Goal: Task Accomplishment & Management: Complete application form

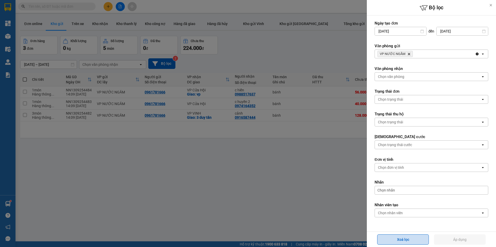
drag, startPoint x: 402, startPoint y: 244, endPoint x: 403, endPoint y: 237, distance: 6.5
click at [402, 244] on button "Xoá lọc" at bounding box center [403, 240] width 52 height 10
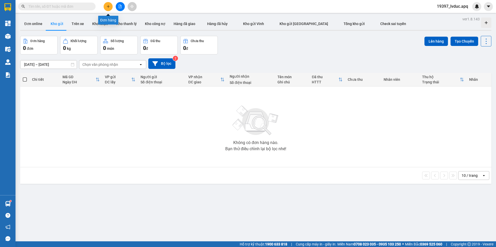
click at [109, 5] on icon "plus" at bounding box center [108, 7] width 4 height 4
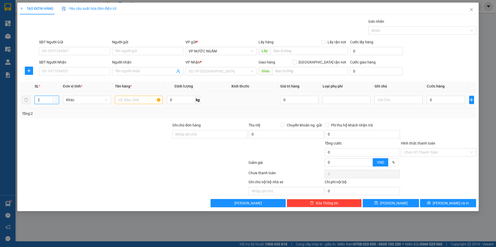
click at [55, 96] on span "Increase Value" at bounding box center [56, 98] width 6 height 5
type input "3"
click at [55, 96] on span "Increase Value" at bounding box center [56, 98] width 6 height 5
click at [127, 98] on input "text" at bounding box center [139, 100] width 48 height 8
type input "hq"
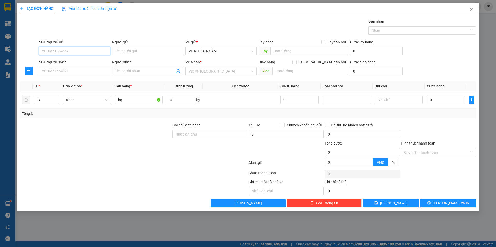
click at [52, 48] on input "SĐT Người Gửi" at bounding box center [74, 51] width 71 height 8
type input "0964289007"
click at [48, 71] on input "SĐT Người Nhận" at bounding box center [74, 71] width 71 height 8
click at [76, 49] on input "0964289007" at bounding box center [74, 51] width 71 height 8
click at [68, 59] on div "0964289007 - a cảnh" at bounding box center [74, 62] width 65 height 6
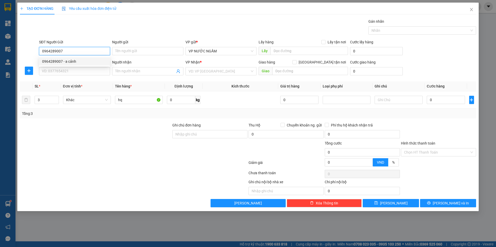
type input "a cảnh"
click at [67, 74] on input "SĐT Người Nhận" at bounding box center [74, 71] width 71 height 8
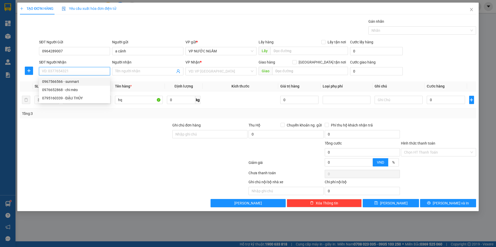
drag, startPoint x: 64, startPoint y: 80, endPoint x: 102, endPoint y: 82, distance: 38.5
click at [64, 80] on div "0967566566 - sunmart" at bounding box center [74, 82] width 65 height 6
type input "0967566566"
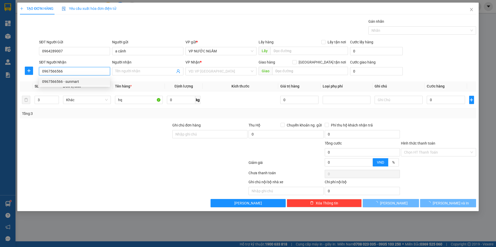
type input "sunmart"
checkbox input "true"
type input "29 đốc thiết"
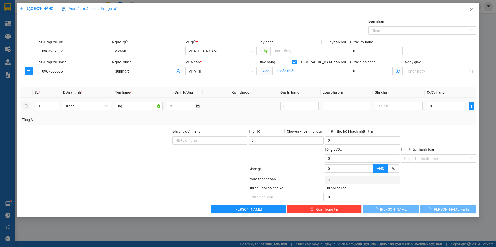
click at [437, 98] on td "0" at bounding box center [446, 106] width 43 height 17
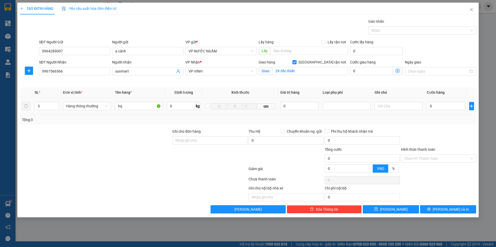
type input "10"
click at [435, 104] on input "0" at bounding box center [446, 106] width 38 height 8
type input "1"
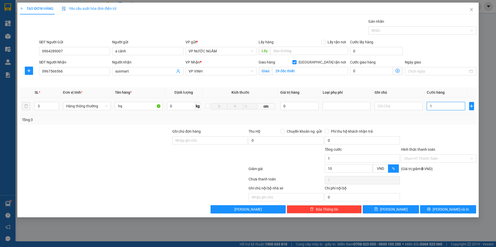
type input "12"
type input "120"
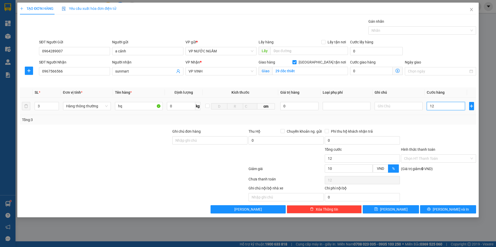
type input "120"
type input "120.000"
type input "108.000"
click at [412, 138] on div at bounding box center [438, 138] width 76 height 18
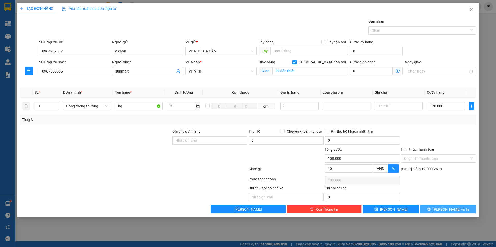
click at [431, 208] on icon "printer" at bounding box center [429, 209] width 4 height 4
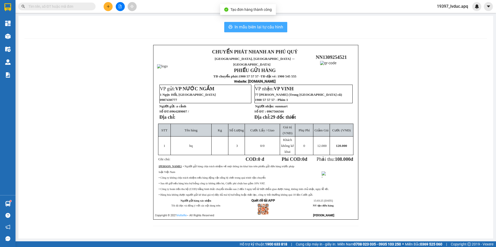
drag, startPoint x: 228, startPoint y: 27, endPoint x: 326, endPoint y: 21, distance: 98.0
click at [229, 28] on button "In mẫu biên lai tự cấu hình" at bounding box center [255, 27] width 63 height 10
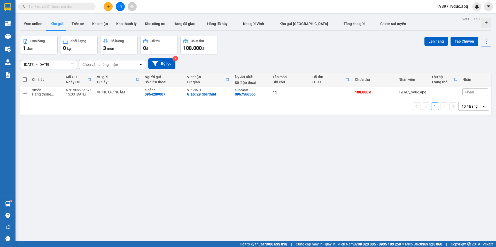
click at [122, 7] on icon "file-add" at bounding box center [120, 7] width 4 height 4
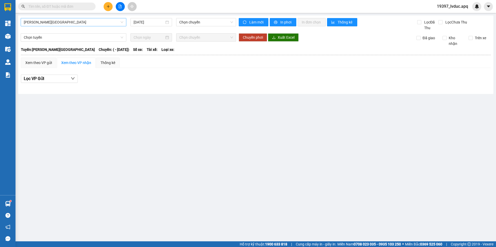
click at [71, 26] on span "Gia Lâm - Mỹ Đình" at bounding box center [73, 22] width 99 height 8
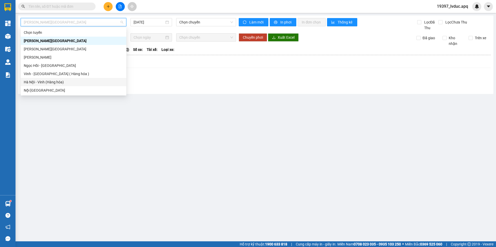
click at [62, 85] on div "Hà Nội - Vinh (Hàng hóa)" at bounding box center [74, 82] width 106 height 8
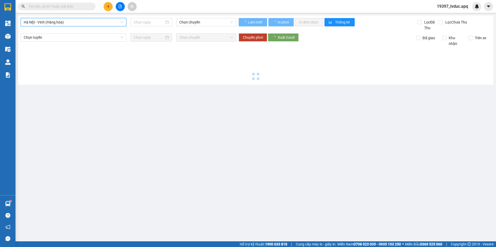
type input "13/09/2025"
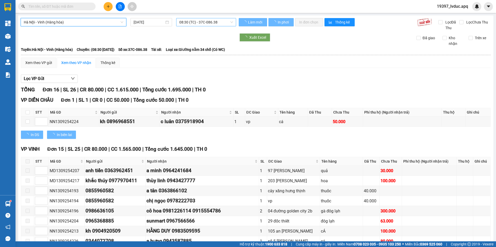
click at [184, 21] on span "08:30 (TC) - 37C-086.38" at bounding box center [206, 22] width 54 height 8
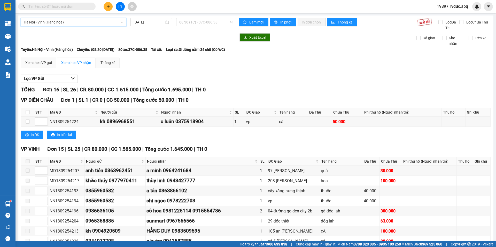
scroll to position [8, 0]
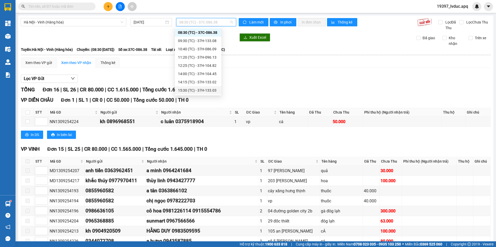
click at [194, 92] on div "15:30 (TC) - 37H-133.03" at bounding box center [198, 91] width 40 height 6
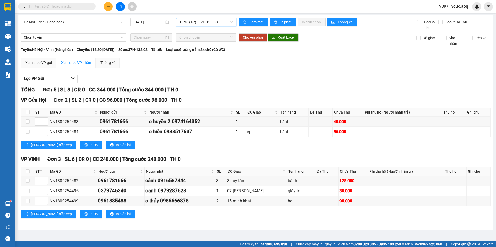
click at [118, 26] on span "Hà Nội - Vinh (Hàng hóa)" at bounding box center [73, 22] width 99 height 8
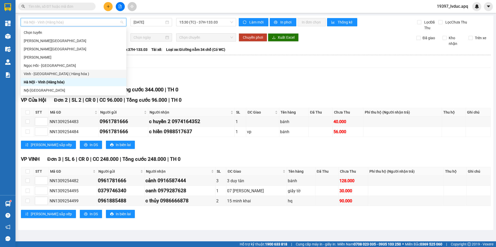
click at [85, 70] on div "Vinh - Hà Nội ( Hàng hóa )" at bounding box center [74, 74] width 106 height 8
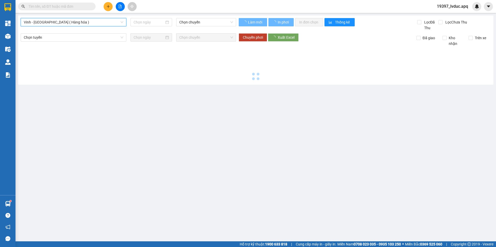
type input "13/09/2025"
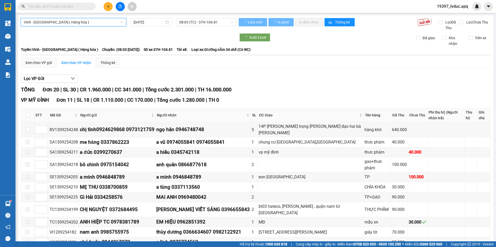
click at [216, 20] on span "08:03 (TC) - 37H-104.81" at bounding box center [206, 22] width 54 height 8
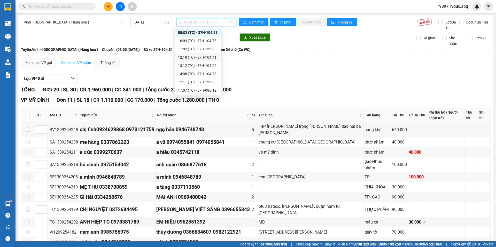
click at [194, 56] on div "12:18 (TC) - 37H-104.41" at bounding box center [198, 58] width 40 height 6
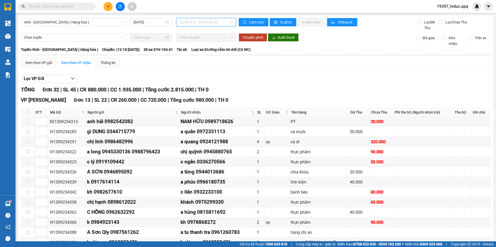
drag, startPoint x: 209, startPoint y: 21, endPoint x: 200, endPoint y: 45, distance: 26.0
click at [209, 24] on span "12:18 (TC) - 37H-104.41" at bounding box center [206, 22] width 54 height 8
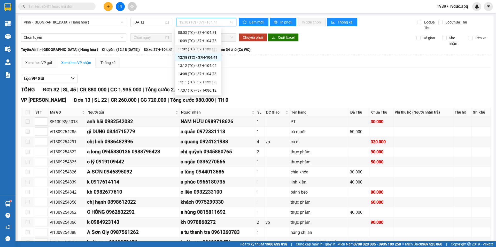
click at [195, 49] on div "11:02 (TC) - 37H-133.00" at bounding box center [198, 49] width 40 height 6
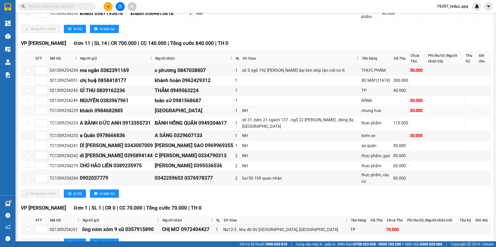
scroll to position [209, 0]
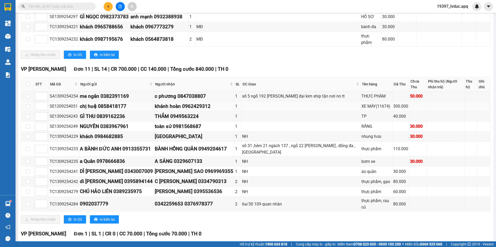
click at [198, 103] on div "khánh hoàn 0962429312" at bounding box center [194, 107] width 79 height 8
copy div "0962429312"
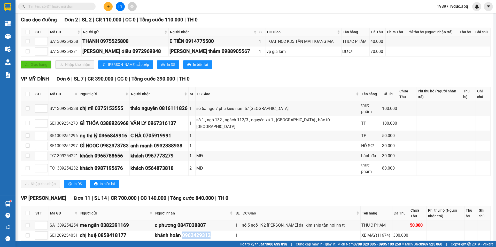
scroll to position [3, 0]
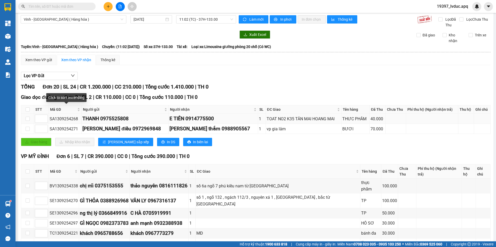
click at [69, 116] on div "SA1309254268" at bounding box center [65, 119] width 31 height 6
click at [68, 120] on div "SA1309254268" at bounding box center [65, 119] width 31 height 6
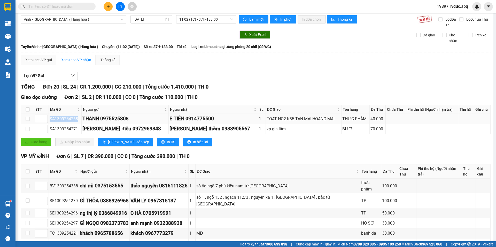
copy div "SA1309254268"
click at [68, 130] on div "SA1309254271" at bounding box center [65, 129] width 31 height 6
copy div "SA1309254271"
click at [264, 20] on button "Làm mới" at bounding box center [254, 19] width 30 height 8
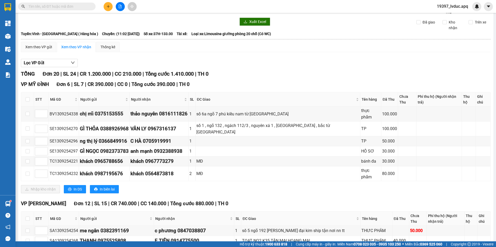
scroll to position [0, 0]
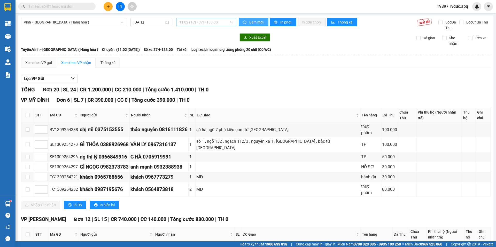
click at [197, 22] on span "11:02 (TC) - 37H-133.00" at bounding box center [206, 22] width 54 height 8
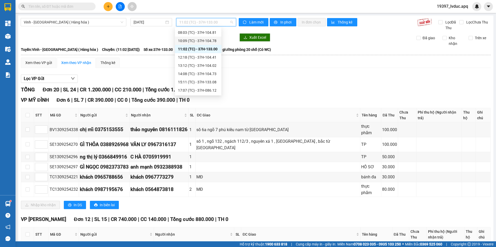
click at [191, 43] on div "10:09 (TC) - 37H-104.78" at bounding box center [198, 41] width 40 height 6
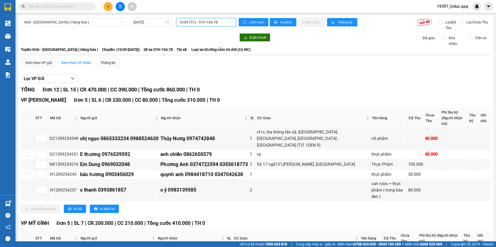
click at [201, 23] on span "10:09 (TC) - 37H-104.78" at bounding box center [206, 22] width 54 height 8
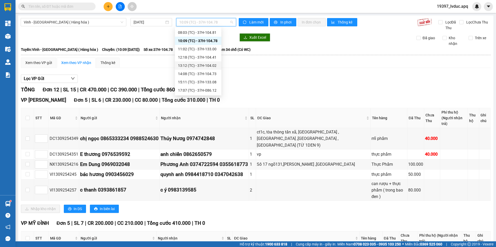
click at [199, 66] on div "13:12 (TC) - 37H-104.02" at bounding box center [198, 66] width 40 height 6
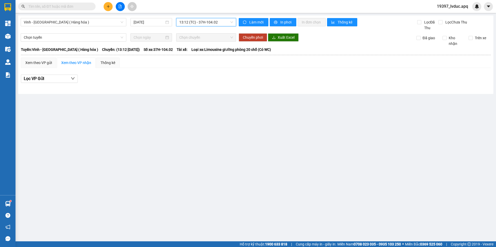
drag, startPoint x: 204, startPoint y: 24, endPoint x: 201, endPoint y: 32, distance: 9.2
click at [204, 24] on span "13:12 (TC) - 37H-104.02" at bounding box center [206, 22] width 54 height 8
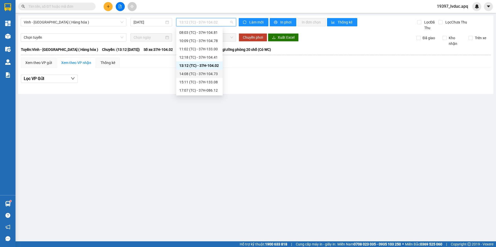
click at [199, 76] on div "14:08 (TC) - 37H-104.73" at bounding box center [199, 74] width 40 height 6
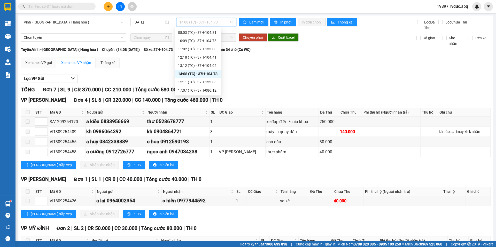
click at [208, 25] on span "14:08 (TC) - 37H-104.73" at bounding box center [206, 22] width 54 height 8
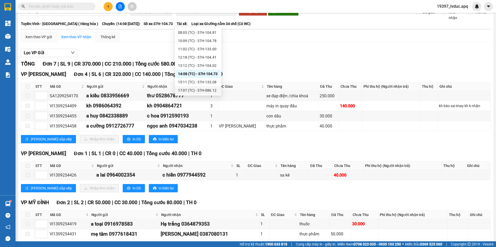
scroll to position [50, 0]
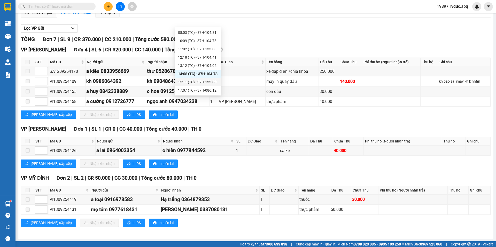
click at [194, 81] on div "15:11 (TC) - 37H-133.08" at bounding box center [198, 82] width 40 height 6
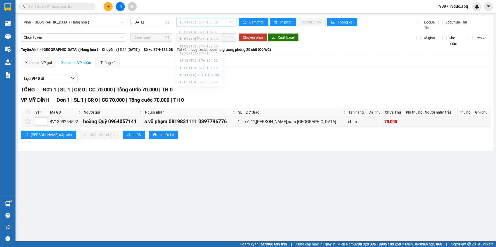
click at [203, 24] on span "15:11 (TC) - 37H-133.08" at bounding box center [206, 22] width 54 height 8
click at [200, 88] on div "17:07 (TC) - 37H-086.12" at bounding box center [199, 91] width 40 height 6
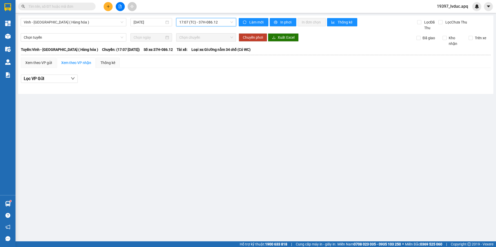
click at [204, 22] on span "17:07 (TC) - 37H-086.12" at bounding box center [206, 22] width 54 height 8
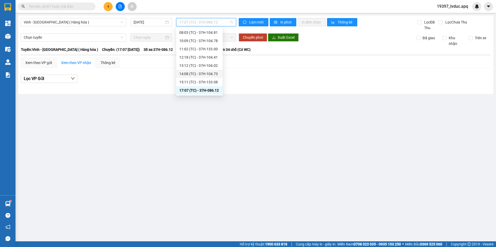
scroll to position [8, 0]
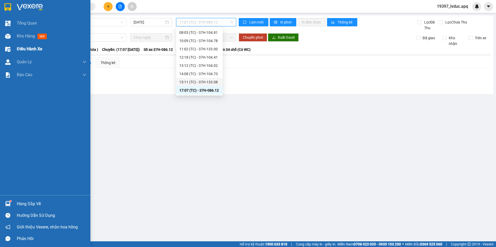
click at [9, 45] on div at bounding box center [7, 49] width 9 height 9
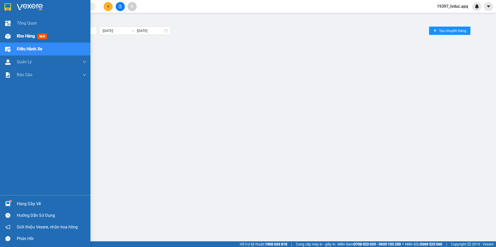
click at [29, 33] on div "Kho hàng mới" at bounding box center [52, 36] width 70 height 13
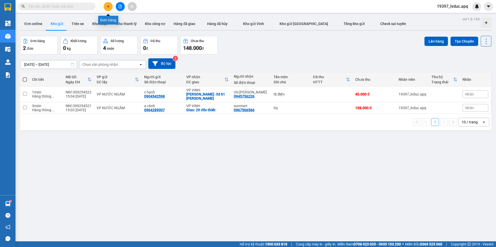
click at [108, 8] on button at bounding box center [108, 6] width 9 height 9
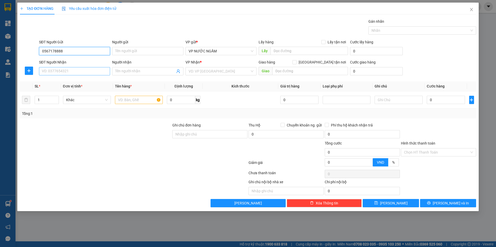
type input "0567178888"
click at [62, 71] on input "SĐT Người Nhận" at bounding box center [74, 71] width 71 height 8
type input "0372616777"
click at [55, 79] on div "0372616777 - a hiếu" at bounding box center [74, 81] width 71 height 8
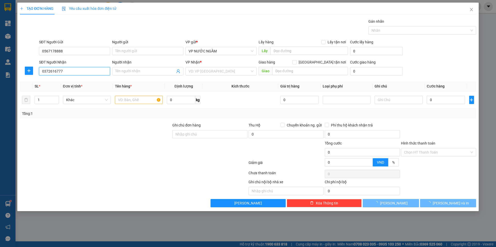
type input "a hiếu"
type input "cây xăng lẻ chợ cồn"
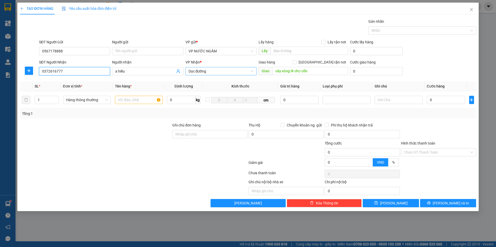
click at [213, 68] on span "Dọc đường" at bounding box center [221, 71] width 65 height 8
type input "0372616777"
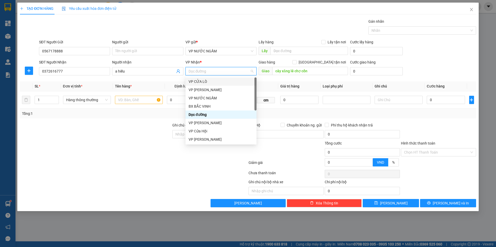
scroll to position [74, 0]
click at [202, 124] on div "VP CHỢ SEN" at bounding box center [221, 123] width 65 height 6
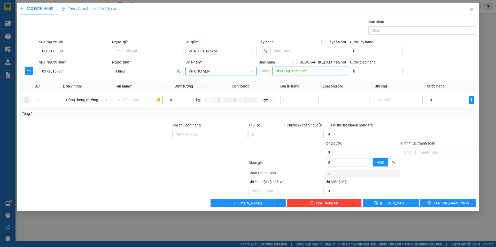
click at [290, 75] on input "cây xăng lẻ chợ cồn" at bounding box center [310, 71] width 76 height 8
click at [144, 102] on input "text" at bounding box center [139, 100] width 48 height 8
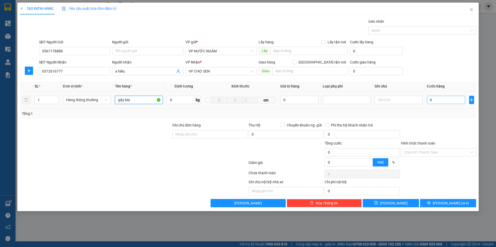
type input "gậy bia"
click at [447, 101] on input "0" at bounding box center [446, 100] width 38 height 8
type input "4"
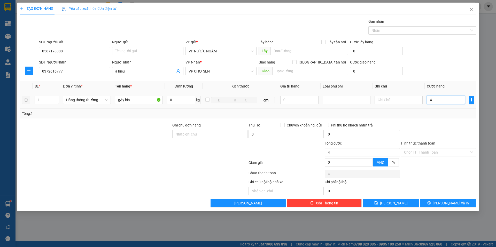
type input "40"
click at [452, 117] on div "Tổng: 1" at bounding box center [248, 114] width 456 height 10
type input "40.000"
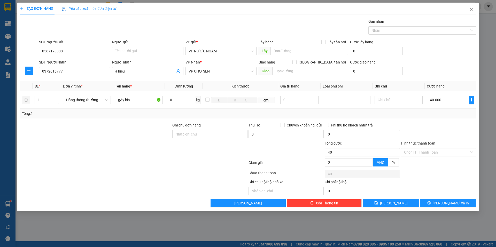
type input "40.000"
click at [451, 200] on button "[PERSON_NAME] và In" at bounding box center [448, 203] width 56 height 8
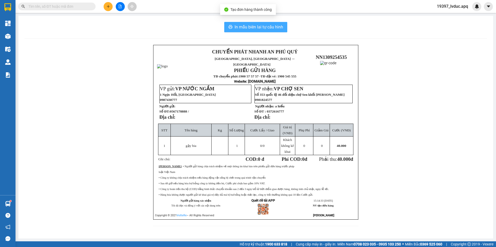
click at [277, 26] on span "In mẫu biên lai tự cấu hình" at bounding box center [259, 27] width 49 height 6
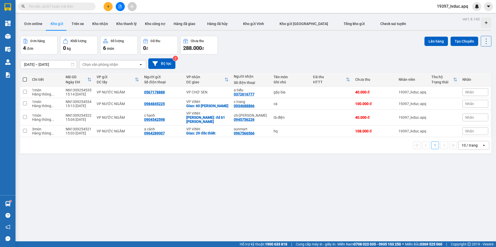
click at [67, 4] on input "text" at bounding box center [58, 7] width 61 height 6
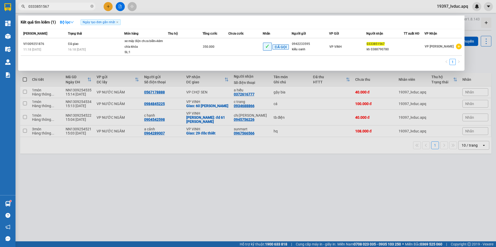
type input "0333851567"
click at [106, 6] on div at bounding box center [248, 123] width 496 height 247
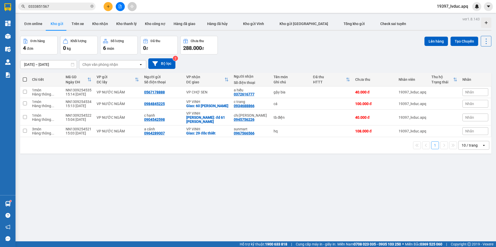
click at [106, 6] on icon "plus" at bounding box center [108, 7] width 4 height 4
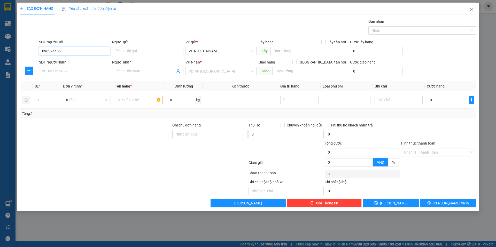
type input "0963744567"
drag, startPoint x: 65, startPoint y: 57, endPoint x: 66, endPoint y: 63, distance: 6.0
click at [65, 59] on div "0963744567 - khách" at bounding box center [74, 61] width 71 height 8
type input "khách"
type input "0963744567"
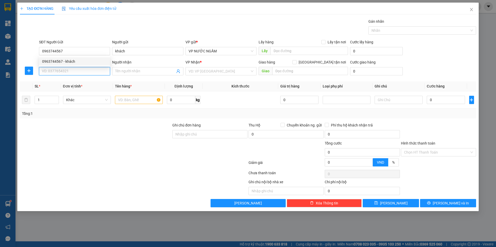
drag, startPoint x: 67, startPoint y: 69, endPoint x: 80, endPoint y: 69, distance: 13.4
click at [67, 69] on input "SĐT Người Nhận" at bounding box center [74, 71] width 71 height 8
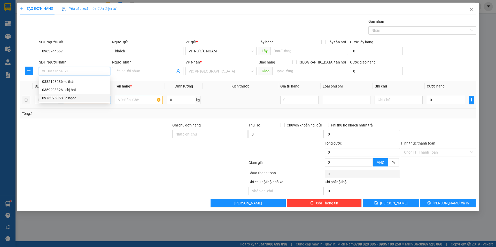
drag, startPoint x: 48, startPoint y: 99, endPoint x: 63, endPoint y: 97, distance: 15.7
click at [48, 100] on div "0976325358 - a ngọc" at bounding box center [74, 98] width 65 height 6
type input "0976325358"
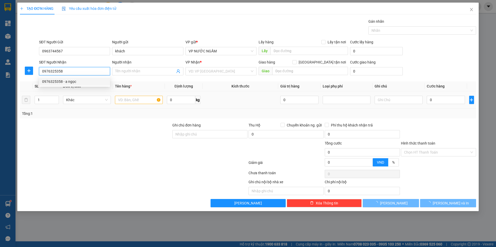
type input "a ngọc"
checkbox input "true"
type input "vp"
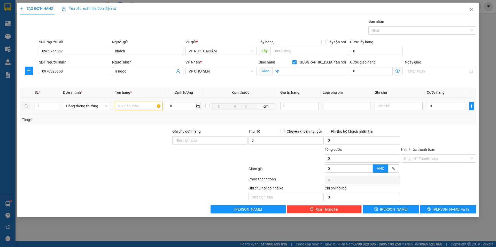
click at [120, 105] on input "text" at bounding box center [139, 106] width 48 height 8
type input "thuốc"
click at [439, 108] on input "0" at bounding box center [446, 106] width 38 height 8
type input "4"
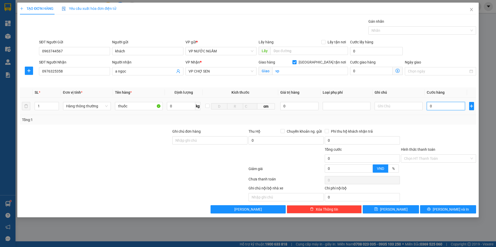
type input "4"
type input "0"
type input "05"
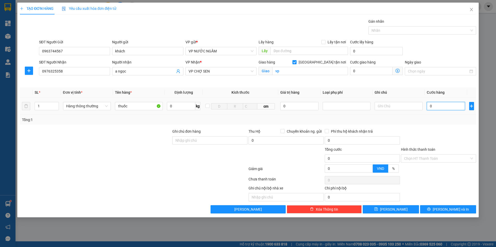
type input "5"
type input "050"
type input "50"
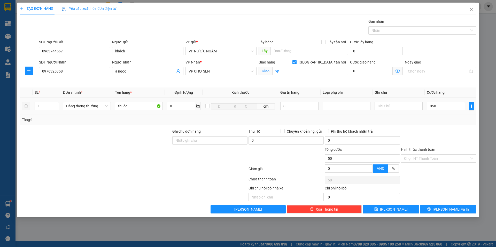
type input "50.000"
drag, startPoint x: 437, startPoint y: 118, endPoint x: 439, endPoint y: 121, distance: 4.1
click at [438, 122] on div "Tổng: 1" at bounding box center [248, 120] width 452 height 6
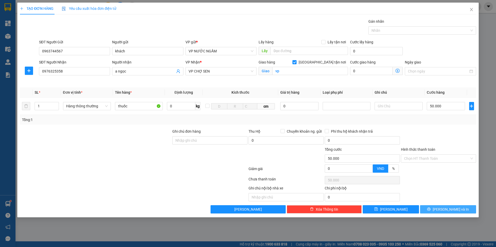
click at [431, 209] on icon "printer" at bounding box center [429, 209] width 4 height 4
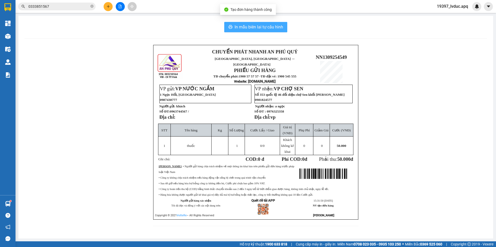
click at [237, 25] on span "In mẫu biên lai tự cấu hình" at bounding box center [259, 27] width 49 height 6
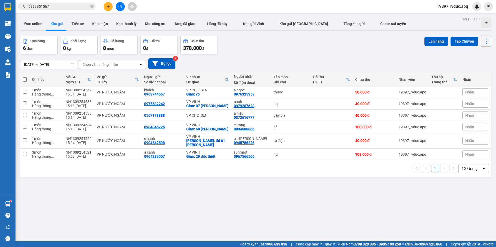
click at [64, 5] on input "0333851567" at bounding box center [58, 7] width 61 height 6
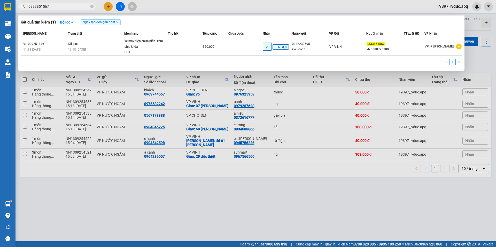
click at [120, 5] on div at bounding box center [248, 123] width 496 height 247
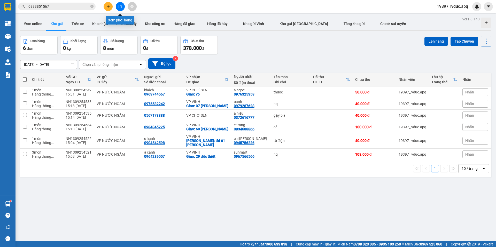
click at [120, 6] on icon "file-add" at bounding box center [120, 7] width 4 height 4
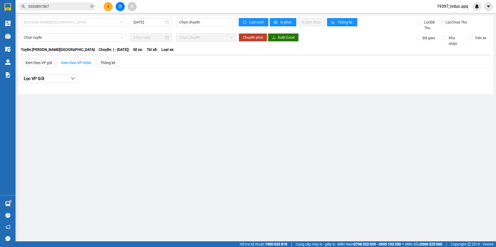
drag, startPoint x: 97, startPoint y: 24, endPoint x: 89, endPoint y: 40, distance: 17.8
click at [96, 25] on span "Gia Lâm - Mỹ Đình" at bounding box center [73, 22] width 99 height 8
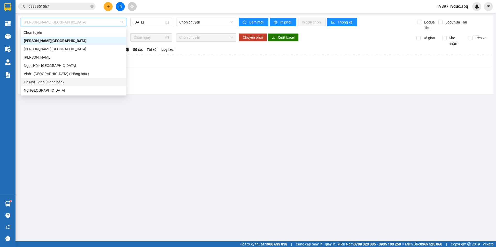
click at [78, 78] on div "Hà Nội - Vinh (Hàng hóa)" at bounding box center [74, 82] width 106 height 8
type input "13/09/2025"
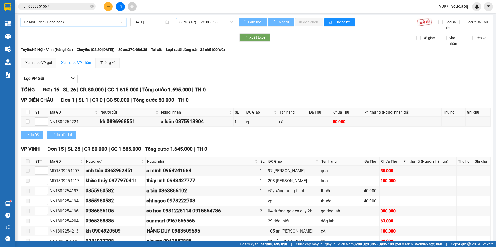
click at [217, 19] on span "08:30 (TC) - 37C-086.38" at bounding box center [206, 22] width 54 height 8
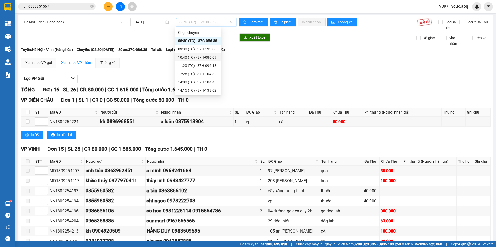
scroll to position [8, 0]
drag, startPoint x: 209, startPoint y: 89, endPoint x: 214, endPoint y: 88, distance: 5.4
click at [209, 89] on div "15:30 (TC) - 37H-133.03" at bounding box center [198, 91] width 40 height 6
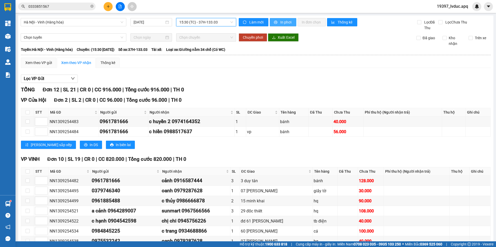
drag, startPoint x: 277, startPoint y: 19, endPoint x: 312, endPoint y: 30, distance: 37.3
click at [277, 20] on button "In phơi" at bounding box center [283, 22] width 27 height 8
click at [57, 9] on input "0333851567" at bounding box center [58, 7] width 61 height 6
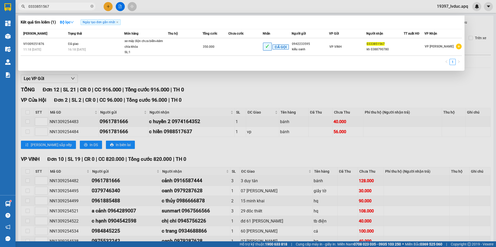
click at [81, 7] on input "0333851567" at bounding box center [58, 7] width 61 height 6
click at [92, 7] on icon "close-circle" at bounding box center [91, 6] width 3 height 3
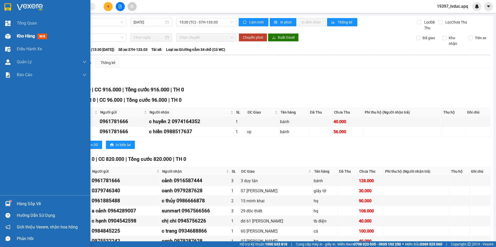
click at [9, 36] on img at bounding box center [7, 36] width 5 height 5
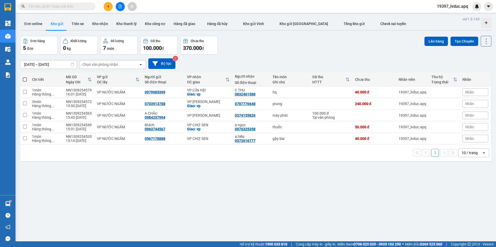
click at [75, 4] on input "text" at bounding box center [58, 7] width 61 height 6
click at [82, 6] on input "text" at bounding box center [58, 7] width 61 height 6
click at [108, 6] on icon "plus" at bounding box center [108, 7] width 4 height 4
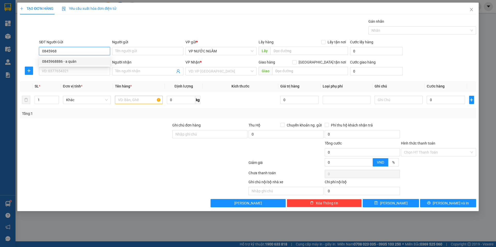
click at [58, 63] on div "0845968886 - a quân" at bounding box center [74, 62] width 65 height 6
type input "0845968886"
type input "a quân"
type input "0845968886"
click at [55, 70] on input "SĐT Người Nhận" at bounding box center [74, 71] width 71 height 8
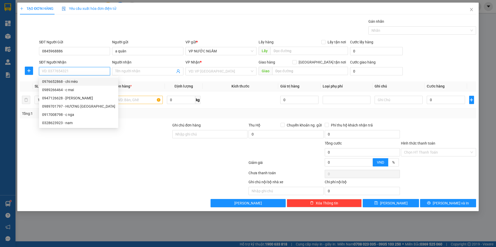
click at [57, 83] on div "0976652868 - chi mèo" at bounding box center [78, 82] width 73 height 6
type input "0976652868"
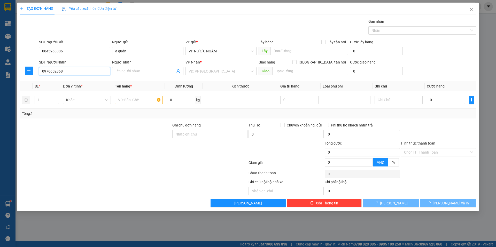
type input "chi mèo"
checkbox input "true"
type input "105 nguyễn cảnh hoan"
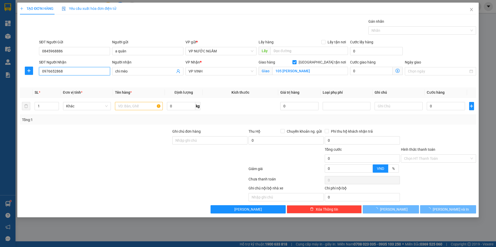
type input "10"
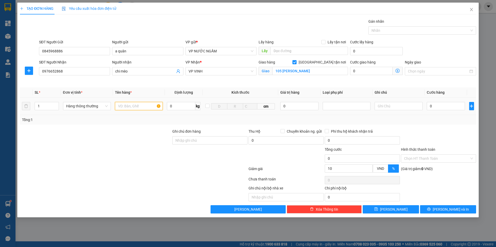
click at [133, 104] on input "text" at bounding box center [139, 106] width 48 height 8
type input "hq"
click at [438, 106] on input "0" at bounding box center [446, 106] width 38 height 8
type input "4"
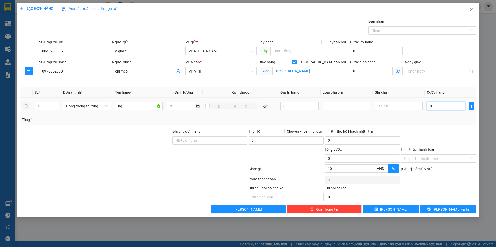
type input "4"
type input "40"
type input "40.000"
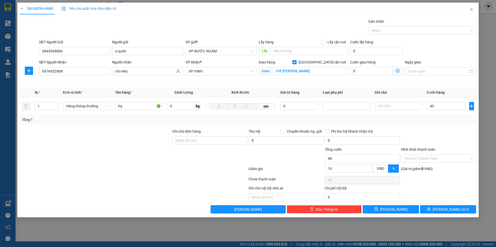
type input "36.000"
click at [425, 129] on div at bounding box center [438, 138] width 76 height 18
click at [436, 208] on button "[PERSON_NAME] và In" at bounding box center [448, 209] width 56 height 8
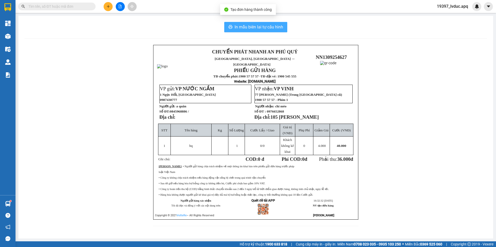
drag, startPoint x: 252, startPoint y: 35, endPoint x: 422, endPoint y: 34, distance: 169.5
click at [249, 24] on button "In mẫu biên lai tự cấu hình" at bounding box center [255, 27] width 63 height 10
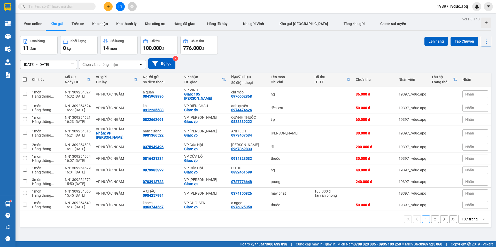
click at [83, 9] on input "text" at bounding box center [58, 7] width 61 height 6
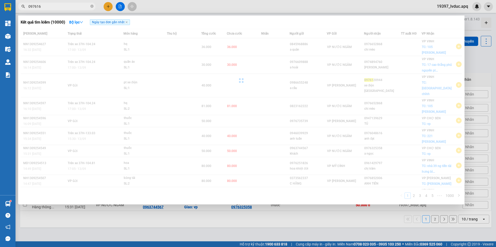
type input "0976166"
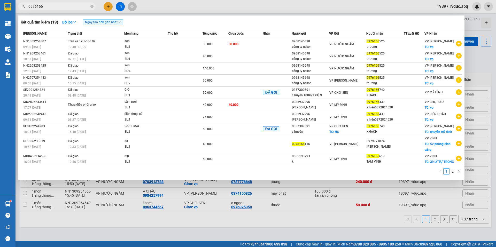
click at [92, 7] on icon "close-circle" at bounding box center [91, 6] width 3 height 3
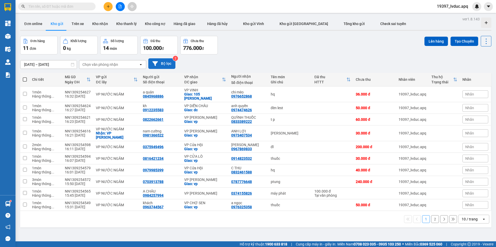
click at [164, 62] on button "Bộ lọc" at bounding box center [161, 63] width 27 height 11
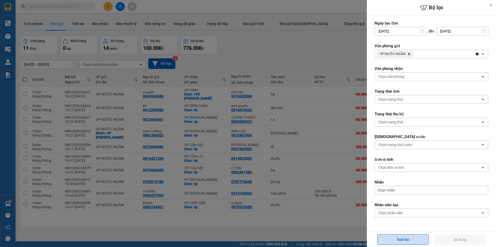
click at [398, 236] on button "Xoá lọc" at bounding box center [403, 240] width 52 height 10
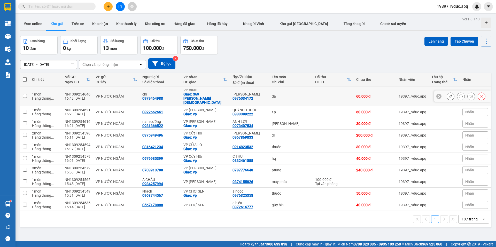
click at [272, 97] on td "da" at bounding box center [290, 97] width 43 height 20
checkbox input "true"
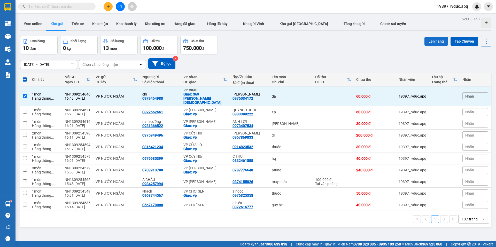
click at [428, 38] on button "Lên hàng" at bounding box center [436, 41] width 24 height 9
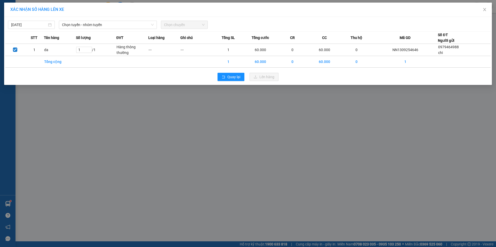
click at [94, 18] on div "13/09/2025 Chọn tuyến - nhóm tuyến Chọn chuyến STT Tên hàng Số lượng ĐVT Loại h…" at bounding box center [248, 51] width 488 height 68
click at [88, 27] on span "Chọn tuyến - nhóm tuyến" at bounding box center [108, 25] width 92 height 8
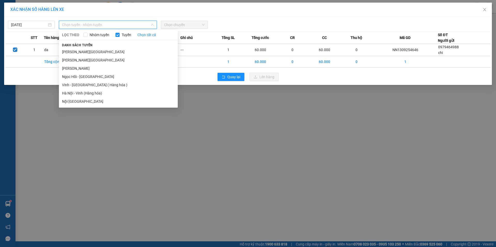
drag, startPoint x: 85, startPoint y: 90, endPoint x: 92, endPoint y: 85, distance: 8.1
click at [85, 90] on li "Hà Nội - Vinh (Hàng hóa)" at bounding box center [118, 93] width 119 height 8
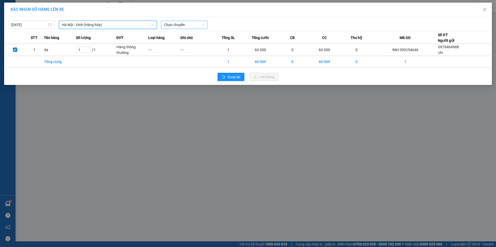
click at [192, 25] on span "Chọn chuyến" at bounding box center [184, 25] width 41 height 8
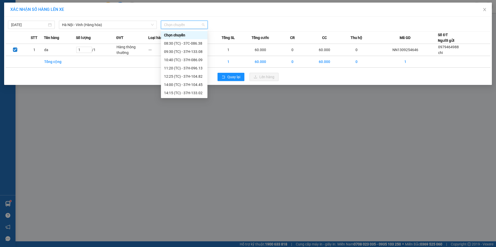
scroll to position [33, 0]
click at [188, 76] on div "17:00 (TC) - 37H-104.24" at bounding box center [184, 77] width 40 height 6
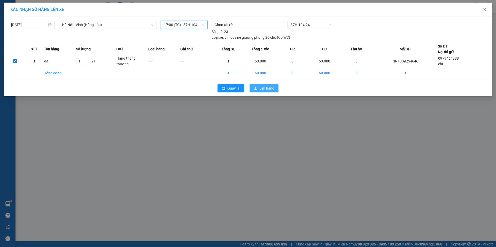
click at [270, 90] on span "Lên hàng" at bounding box center [266, 88] width 15 height 6
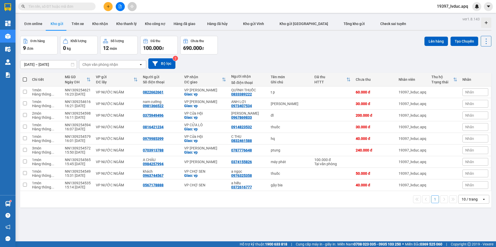
click at [108, 5] on icon "plus" at bounding box center [108, 7] width 4 height 4
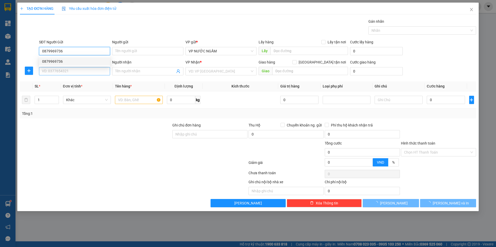
type input "0879969736"
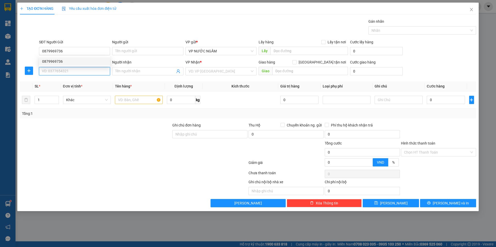
click at [72, 69] on input "SĐT Người Nhận" at bounding box center [74, 71] width 71 height 8
click at [63, 81] on div "0986666878 - c thủy" at bounding box center [74, 82] width 65 height 6
type input "0986666878"
type input "c thủy"
checkbox input "true"
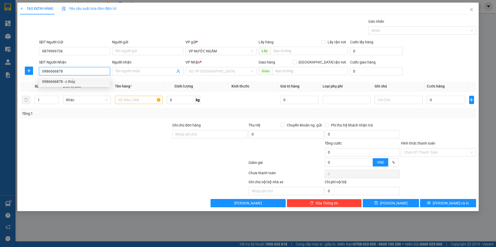
type input "15 minh khai"
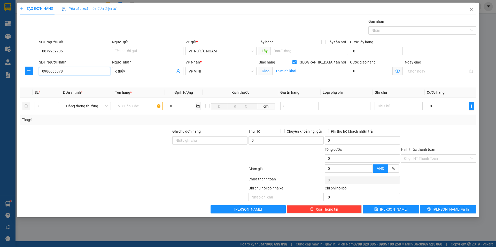
type input "10"
type input "0986666878"
click at [121, 107] on input "text" at bounding box center [139, 106] width 48 height 8
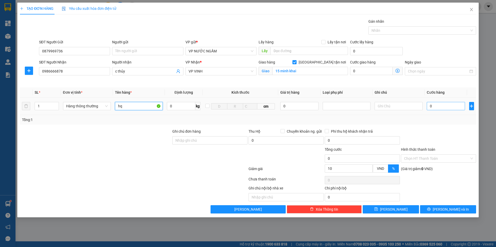
type input "hq"
click at [427, 108] on input "0" at bounding box center [446, 106] width 38 height 8
type input "4"
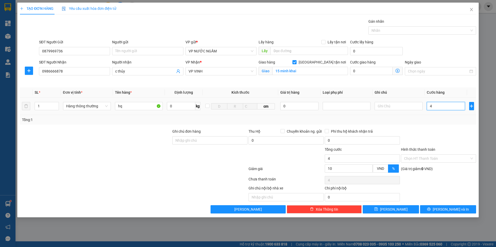
type input "40"
type input "40.000"
type input "36.000"
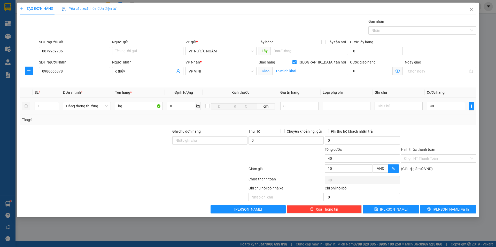
type input "36.000"
click at [421, 121] on div "Tổng: 1" at bounding box center [248, 120] width 452 height 6
click at [360, 166] on input "10" at bounding box center [349, 169] width 48 height 8
type input "40.000"
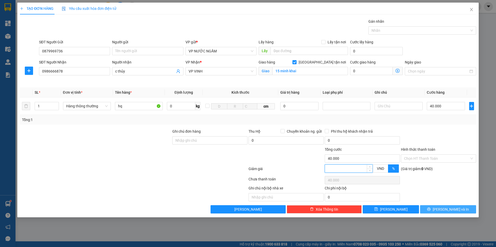
click at [470, 206] on button "[PERSON_NAME] và In" at bounding box center [448, 209] width 56 height 8
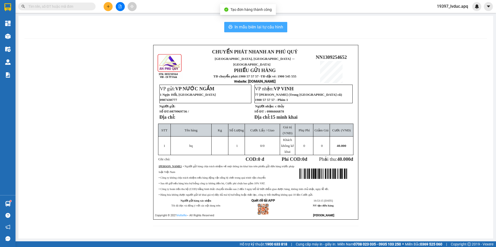
click at [279, 25] on span "In mẫu biên lai tự cấu hình" at bounding box center [259, 27] width 49 height 6
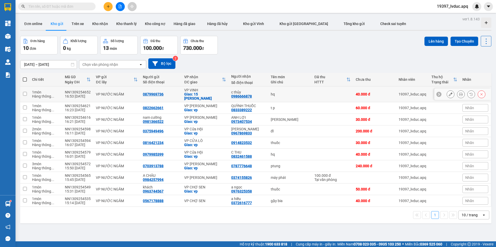
click at [299, 90] on td "hq" at bounding box center [290, 95] width 44 height 16
checkbox input "true"
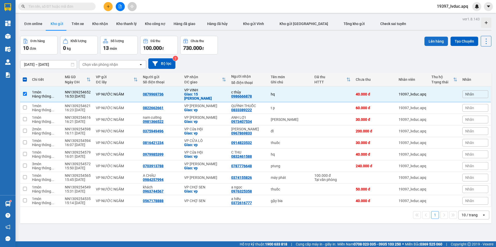
click at [424, 41] on button "Lên hàng" at bounding box center [436, 41] width 24 height 9
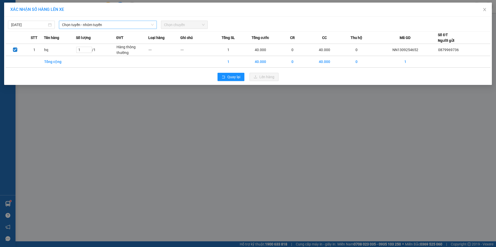
click at [119, 27] on span "Chọn tuyến - nhóm tuyến" at bounding box center [108, 25] width 92 height 8
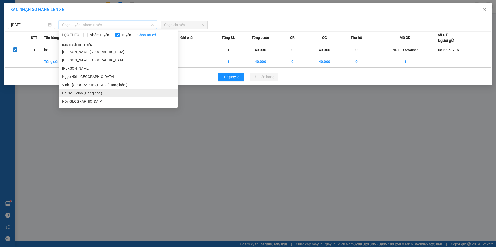
click at [94, 91] on li "Hà Nội - Vinh (Hàng hóa)" at bounding box center [118, 93] width 119 height 8
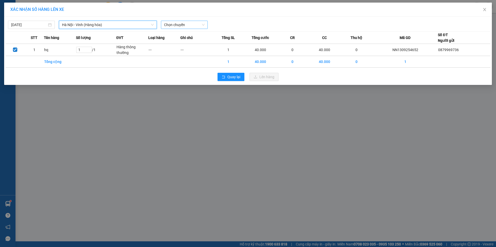
drag, startPoint x: 197, startPoint y: 29, endPoint x: 196, endPoint y: 27, distance: 3.0
click at [197, 29] on div "13/09/2025 Hà Nội - Vinh (Hàng hóa) Hà Nội - Vinh (Hàng hóa) LỌC THEO Nhóm tuyế…" at bounding box center [248, 51] width 488 height 68
click at [196, 27] on span "Chọn chuyến" at bounding box center [184, 25] width 41 height 8
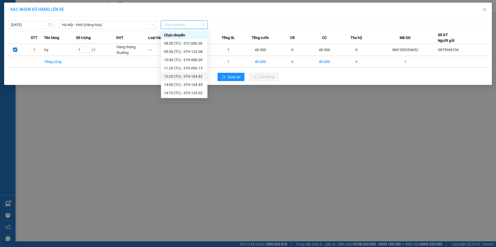
scroll to position [33, 0]
click at [188, 78] on div "17:00 (TC) - 37H-104.24" at bounding box center [184, 77] width 40 height 6
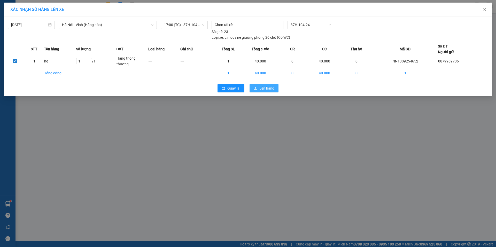
click at [256, 88] on icon "upload" at bounding box center [256, 89] width 4 height 4
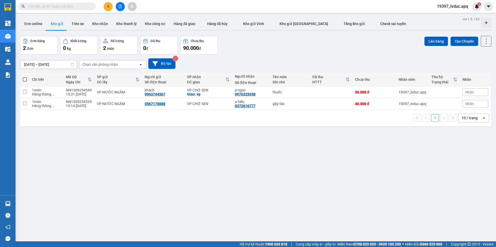
click at [78, 6] on input "text" at bounding box center [58, 7] width 61 height 6
paste input "0984257994"
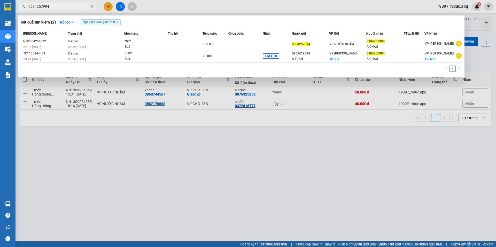
type input "0984257994"
click at [91, 8] on icon "close-circle" at bounding box center [91, 6] width 3 height 3
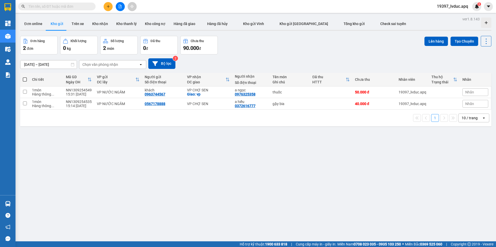
click at [118, 6] on button at bounding box center [120, 6] width 9 height 9
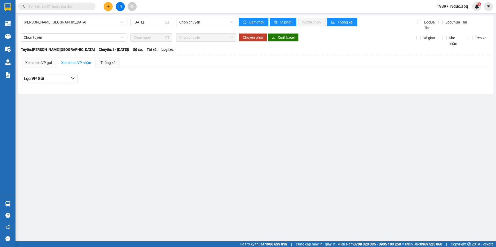
click at [92, 27] on div "Gia Lâm - Mỹ Đình 13/09/2025 Chọn chuyến" at bounding box center [128, 24] width 215 height 13
click at [91, 24] on span "Gia Lâm - Mỹ Đình" at bounding box center [73, 22] width 99 height 8
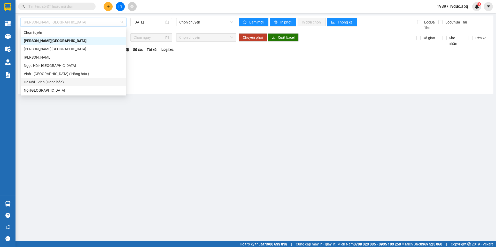
click at [75, 83] on div "Hà Nội - Vinh (Hàng hóa)" at bounding box center [73, 82] width 99 height 6
type input "13/09/2025"
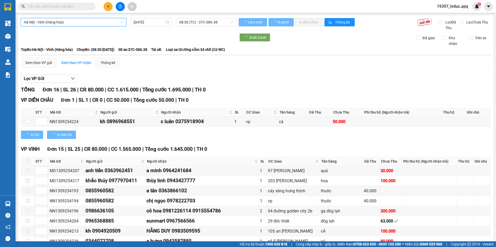
click at [190, 26] on span "08:30 (TC) - 37C-086.38" at bounding box center [206, 22] width 54 height 8
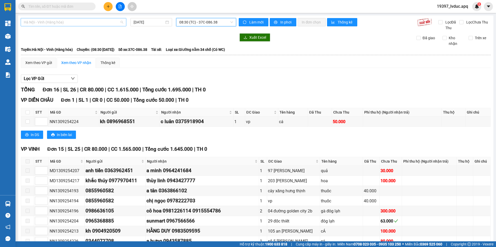
click at [105, 22] on span "Hà Nội - Vinh (Hàng hóa)" at bounding box center [73, 22] width 99 height 8
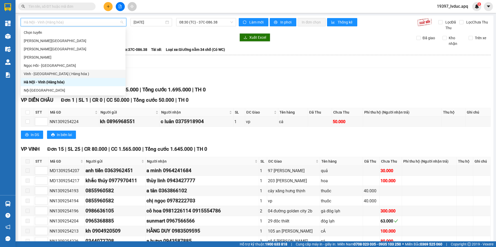
click at [80, 74] on div "Vinh - Hà Nội ( Hàng hóa )" at bounding box center [73, 74] width 99 height 6
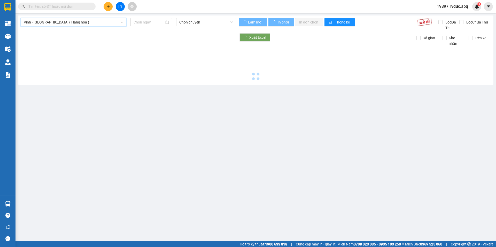
type input "13/09/2025"
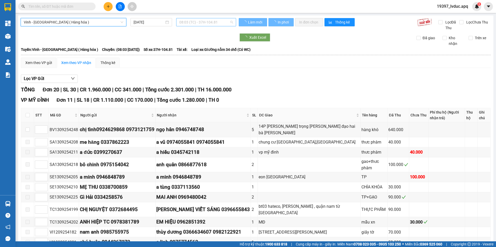
click at [205, 20] on span "08:03 (TC) - 37H-104.81" at bounding box center [206, 22] width 54 height 8
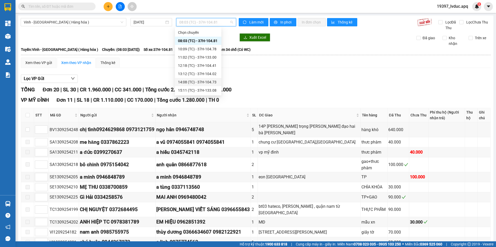
scroll to position [8, 0]
click at [192, 62] on div "13:12 (TC) - 37H-104.02" at bounding box center [198, 65] width 46 height 8
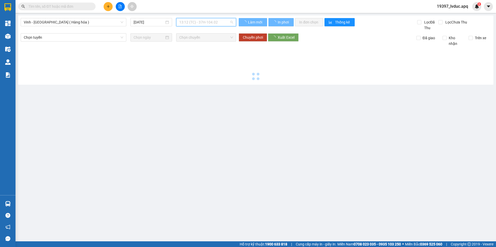
click at [195, 23] on span "13:12 (TC) - 37H-104.02" at bounding box center [206, 22] width 54 height 8
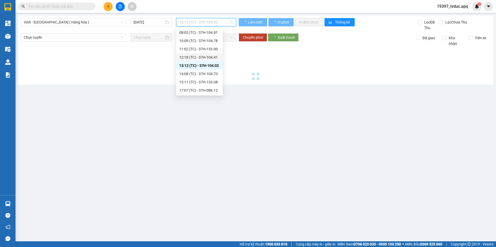
click at [191, 57] on div "12:18 (TC) - 37H-104.41" at bounding box center [199, 58] width 40 height 6
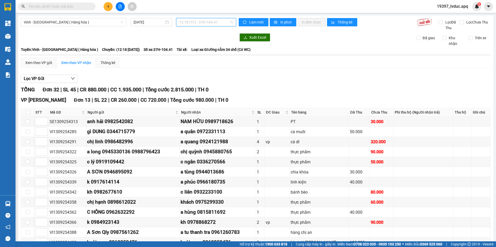
click at [188, 20] on span "12:18 (TC) - 37H-104.41" at bounding box center [206, 22] width 54 height 8
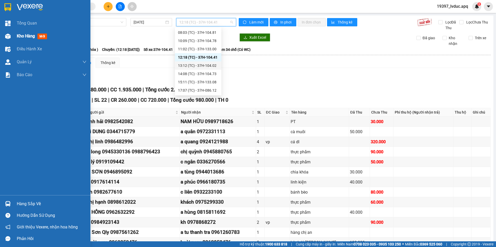
click at [12, 36] on div at bounding box center [7, 36] width 9 height 9
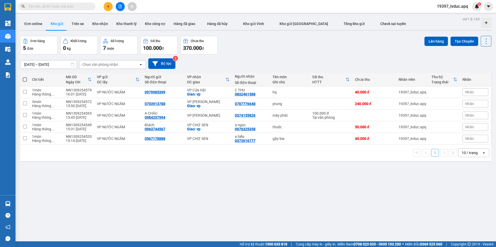
click at [106, 6] on button at bounding box center [108, 6] width 9 height 9
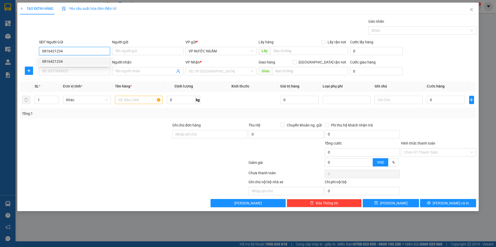
click at [90, 60] on div "0816421234" at bounding box center [74, 62] width 65 height 6
type input "0816421234"
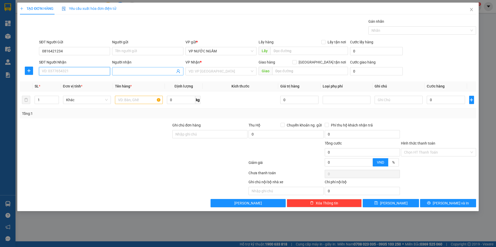
drag, startPoint x: 81, startPoint y: 72, endPoint x: 123, endPoint y: 72, distance: 41.6
click at [84, 72] on input "SĐT Người Nhận" at bounding box center [74, 71] width 71 height 8
type input "0914823532"
click at [71, 83] on div "0914823532" at bounding box center [74, 82] width 65 height 6
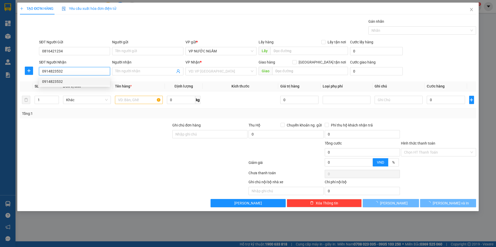
checkbox input "true"
type input "vp"
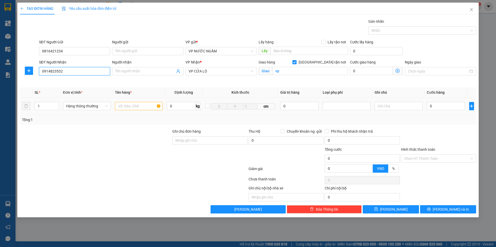
type input "0914823532"
click at [119, 104] on input "text" at bounding box center [139, 106] width 48 height 8
type input "thuốc"
click at [440, 103] on input "0" at bounding box center [446, 106] width 38 height 8
type input "3"
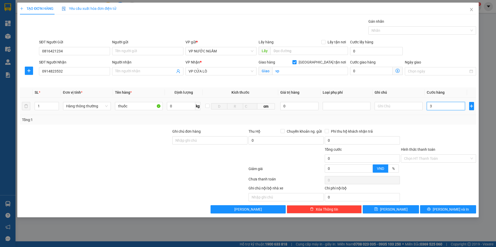
type input "3"
type input "30"
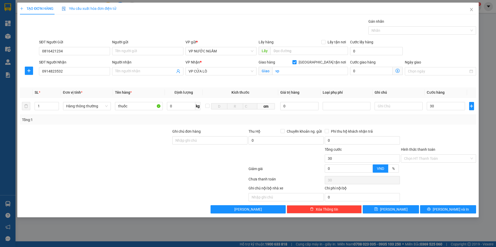
type input "30.000"
drag, startPoint x: 433, startPoint y: 120, endPoint x: 437, endPoint y: 132, distance: 12.8
click at [433, 121] on div "Tổng: 1" at bounding box center [248, 120] width 452 height 6
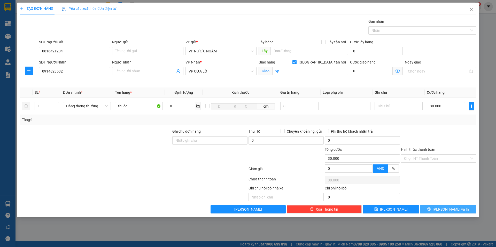
click at [436, 206] on button "[PERSON_NAME] và In" at bounding box center [448, 209] width 56 height 8
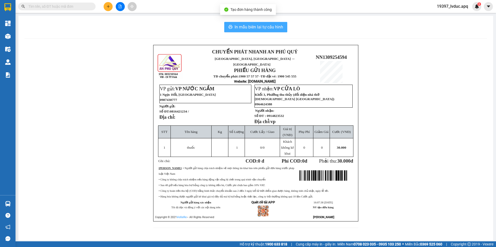
click at [246, 28] on span "In mẫu biên lai tự cấu hình" at bounding box center [259, 27] width 49 height 6
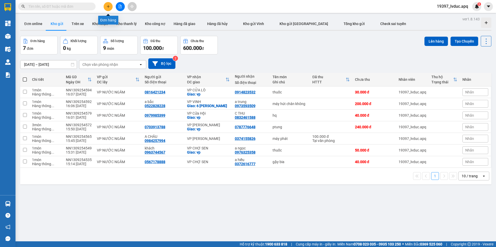
click at [109, 7] on icon "plus" at bounding box center [108, 7] width 4 height 4
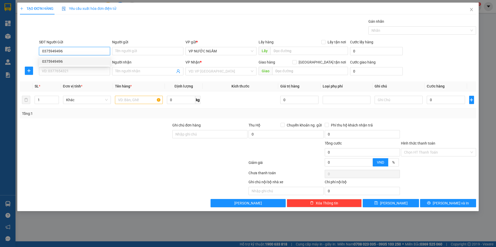
click at [43, 58] on div "0375949496" at bounding box center [74, 61] width 71 height 8
type input "0375949496"
click at [50, 70] on input "SĐT Người Nhận" at bounding box center [74, 71] width 71 height 8
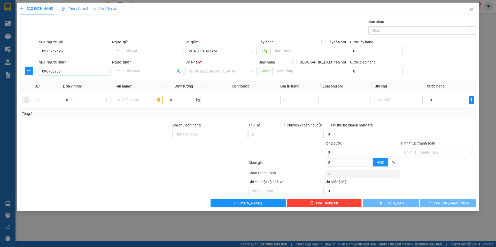
type input "0967869833"
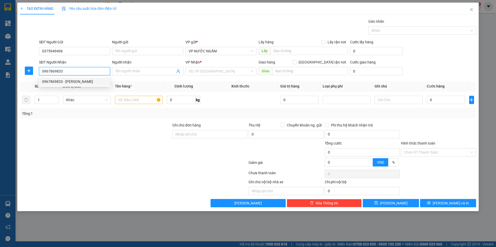
click at [50, 77] on div "0967869833 - nguyễn phi" at bounding box center [74, 81] width 71 height 8
type input "nguyễn phi"
checkbox input "true"
type input "vp"
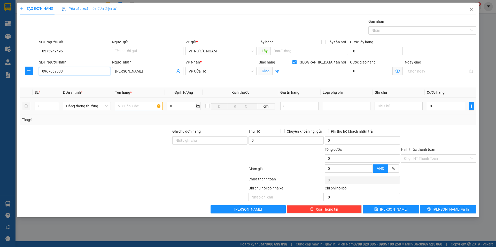
type input "0967869833"
click at [128, 102] on div at bounding box center [139, 106] width 48 height 10
click at [127, 105] on input "text" at bounding box center [139, 106] width 48 height 8
type input "d"
click at [57, 106] on span "Decrease Value" at bounding box center [56, 107] width 6 height 5
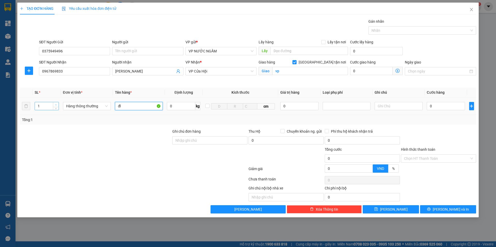
type input "đl"
type input "2"
click at [57, 104] on span "up" at bounding box center [56, 104] width 3 height 3
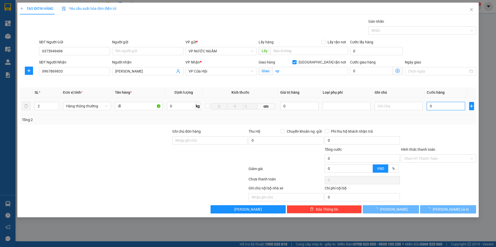
click at [454, 108] on input "0" at bounding box center [446, 106] width 38 height 8
type input "2"
type input "20"
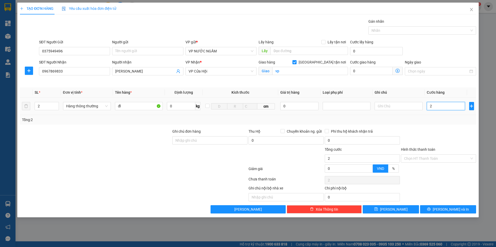
type input "20"
type input "200"
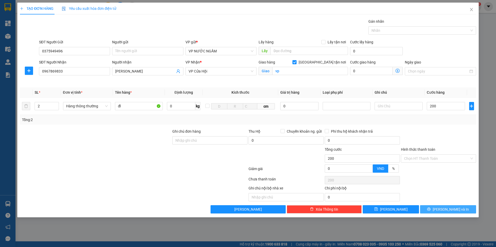
type input "200.000"
click at [445, 206] on button "[PERSON_NAME] và In" at bounding box center [448, 209] width 56 height 8
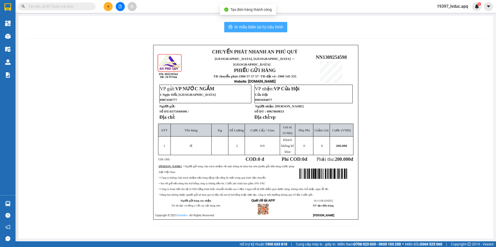
click at [248, 26] on span "In mẫu biên lai tự cấu hình" at bounding box center [259, 27] width 49 height 6
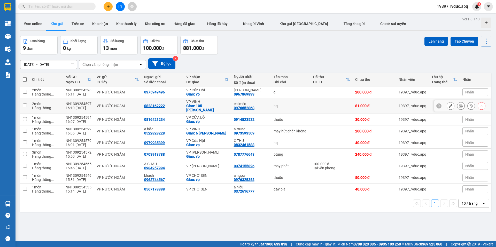
click at [285, 109] on td "hq" at bounding box center [291, 106] width 40 height 16
checkbox input "true"
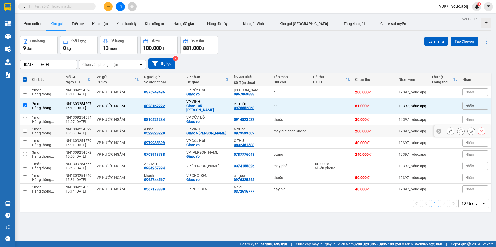
click at [224, 135] on div "Giao: 6 hoàng thị loan" at bounding box center [207, 133] width 42 height 4
checkbox input "true"
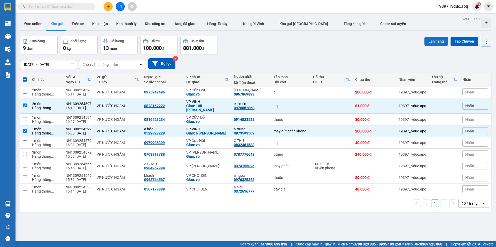
click at [424, 44] on button "Lên hàng" at bounding box center [436, 41] width 24 height 9
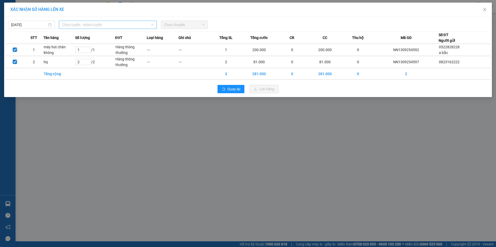
drag, startPoint x: 87, startPoint y: 27, endPoint x: 93, endPoint y: 80, distance: 53.3
click at [89, 28] on span "Chọn tuyến - nhóm tuyến" at bounding box center [108, 25] width 92 height 8
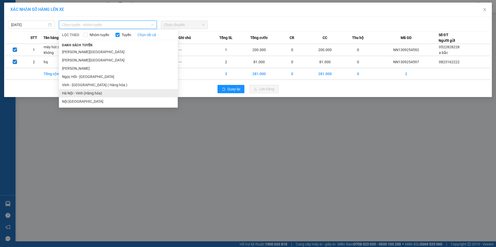
click at [87, 93] on li "Hà Nội - Vinh (Hàng hóa)" at bounding box center [118, 93] width 119 height 8
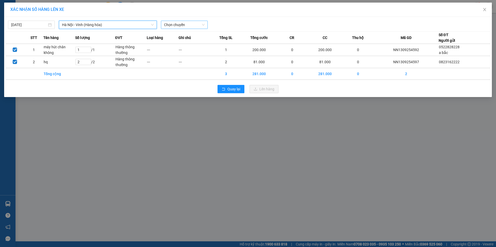
click at [191, 21] on span "Chọn chuyến" at bounding box center [184, 25] width 41 height 8
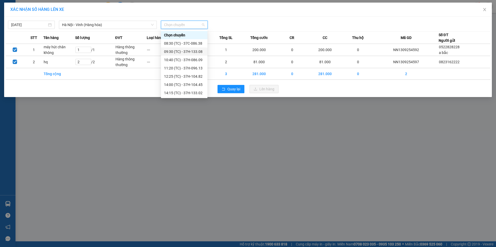
scroll to position [25, 0]
click at [191, 93] on div "17:05 (TC) - 37H-104.81" at bounding box center [184, 93] width 40 height 6
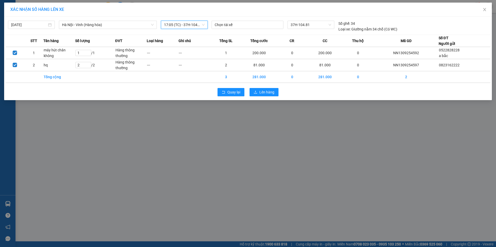
click at [187, 27] on span "17:05 (TC) - 37H-104.81" at bounding box center [184, 25] width 41 height 8
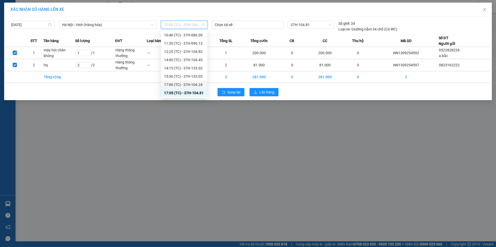
click at [193, 82] on div "17:00 (TC) - 37H-104.24" at bounding box center [184, 85] width 40 height 6
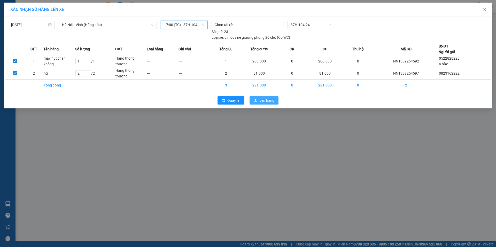
click at [269, 100] on span "Lên hàng" at bounding box center [266, 101] width 15 height 6
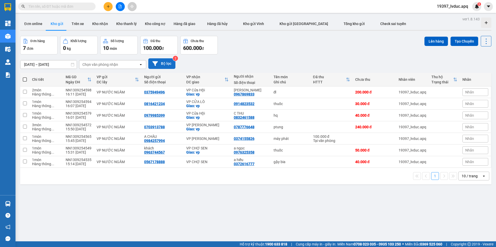
click at [165, 68] on button "Bộ lọc" at bounding box center [161, 63] width 27 height 11
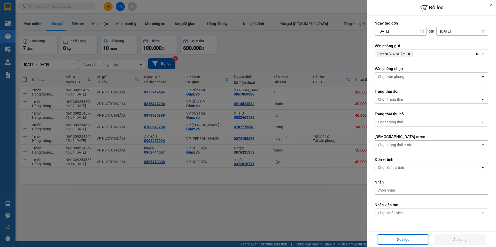
click at [407, 53] on icon "Delete" at bounding box center [408, 53] width 3 height 3
drag, startPoint x: 407, startPoint y: 53, endPoint x: 403, endPoint y: 57, distance: 5.3
click at [407, 54] on div "Chọn văn phòng" at bounding box center [428, 54] width 106 height 8
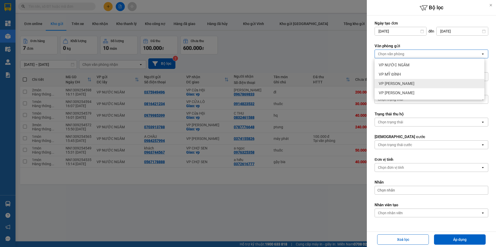
click at [400, 83] on span "VP [PERSON_NAME]" at bounding box center [397, 83] width 36 height 5
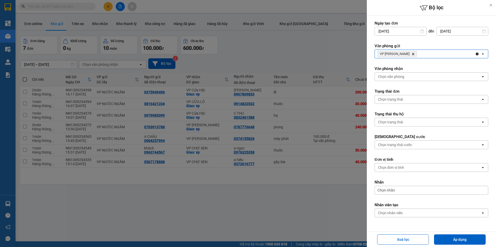
click at [401, 78] on div "Chọn văn phòng" at bounding box center [391, 76] width 26 height 5
click at [411, 54] on icon "Delete" at bounding box center [412, 53] width 3 height 3
click at [404, 54] on div "VP NGỌC HỒI Delete" at bounding box center [425, 54] width 100 height 8
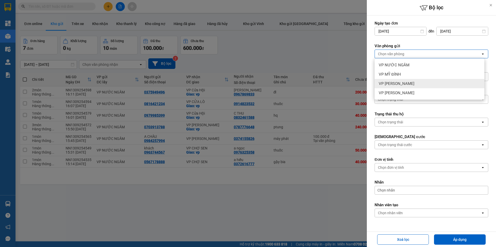
click at [399, 75] on span "VP MỸ ĐÌNH" at bounding box center [390, 74] width 22 height 5
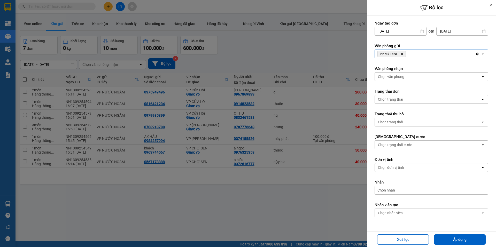
click at [408, 79] on div "Chọn văn phòng" at bounding box center [428, 77] width 106 height 8
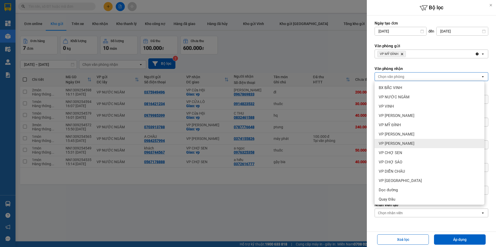
scroll to position [38, 0]
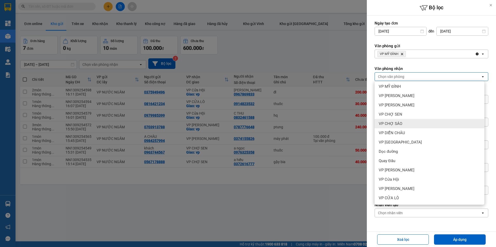
click at [410, 127] on div "VP CHỢ SÁO" at bounding box center [430, 123] width 110 height 9
click at [409, 125] on div "VP CHỢ SÁO" at bounding box center [430, 123] width 110 height 9
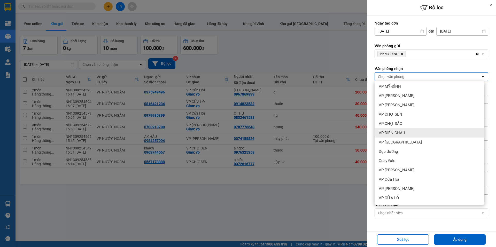
click at [407, 131] on div "VP DIỄN CHÂU" at bounding box center [430, 132] width 110 height 9
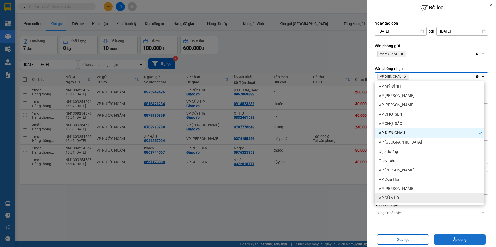
click at [451, 237] on button "Áp dụng" at bounding box center [460, 240] width 52 height 10
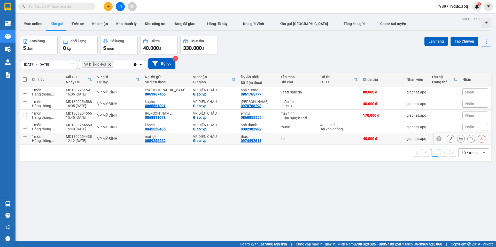
click at [221, 139] on div "Giao: vp" at bounding box center [214, 141] width 42 height 4
checkbox input "true"
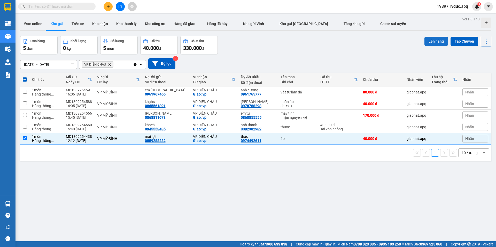
click at [432, 41] on button "Lên hàng" at bounding box center [436, 41] width 24 height 9
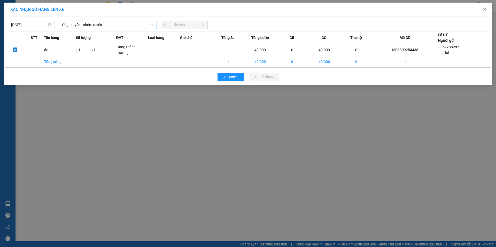
click at [130, 26] on span "Chọn tuyến - nhóm tuyến" at bounding box center [108, 25] width 92 height 8
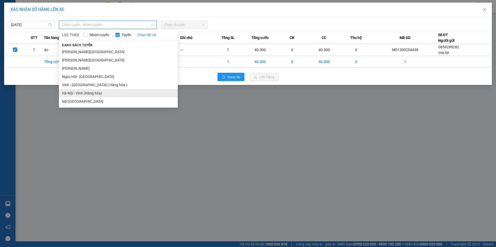
click at [99, 96] on li "Hà Nội - Vinh (Hàng hóa)" at bounding box center [118, 93] width 119 height 8
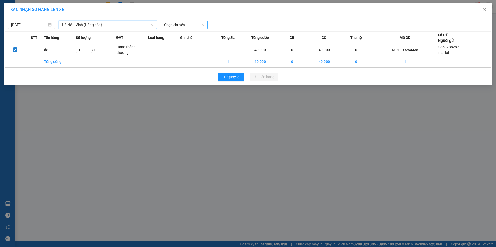
drag, startPoint x: 188, startPoint y: 25, endPoint x: 188, endPoint y: 29, distance: 5.0
click at [188, 26] on span "Chọn chuyến" at bounding box center [184, 25] width 41 height 8
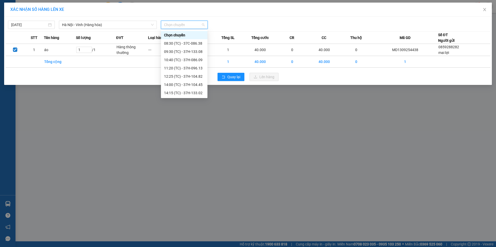
scroll to position [25, 0]
click at [195, 86] on div "17:00 (TC) - 37H-104.24" at bounding box center [184, 85] width 40 height 6
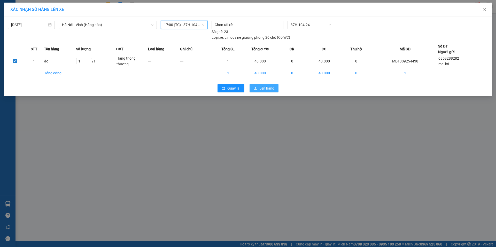
click at [262, 89] on span "Lên hàng" at bounding box center [266, 88] width 15 height 6
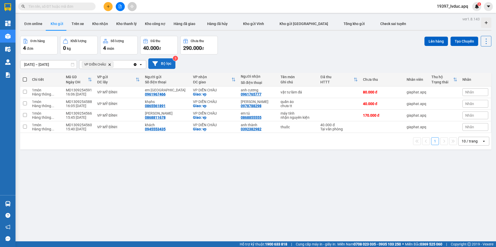
click at [165, 66] on button "Bộ lọc" at bounding box center [161, 63] width 27 height 11
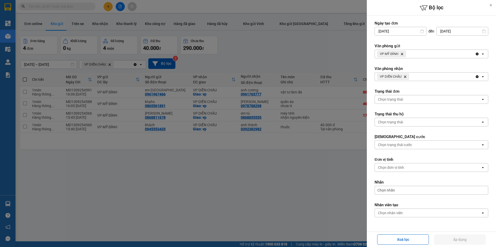
click at [404, 77] on icon "Delete" at bounding box center [404, 76] width 3 height 3
click at [403, 54] on icon "VP MỸ ĐÌNH, close by backspace" at bounding box center [402, 54] width 2 height 2
click at [402, 54] on div "Chọn văn phòng" at bounding box center [391, 53] width 26 height 5
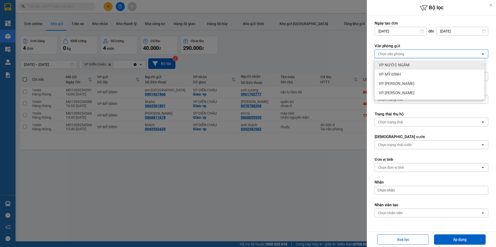
drag, startPoint x: 403, startPoint y: 58, endPoint x: 405, endPoint y: 65, distance: 7.0
click at [403, 59] on ul "VP NƯỚC NGẦM VP MỸ ĐÌNH VP NGỌC HỒI VP GIA LÂM" at bounding box center [430, 78] width 110 height 41
drag, startPoint x: 405, startPoint y: 65, endPoint x: 423, endPoint y: 89, distance: 29.9
click at [406, 66] on span "VP NƯỚC NGẦM" at bounding box center [394, 65] width 31 height 5
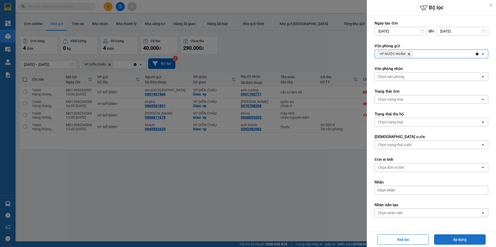
click at [450, 238] on button "Áp dụng" at bounding box center [460, 240] width 52 height 10
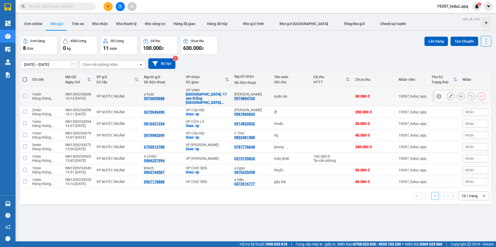
click at [207, 95] on div "Giao: 17 cao thắng phú nguyên plaza trường ..." at bounding box center [207, 98] width 43 height 12
checkbox input "true"
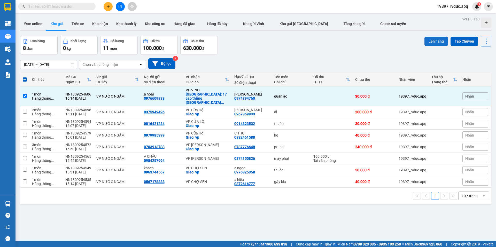
click at [434, 39] on button "Lên hàng" at bounding box center [436, 41] width 24 height 9
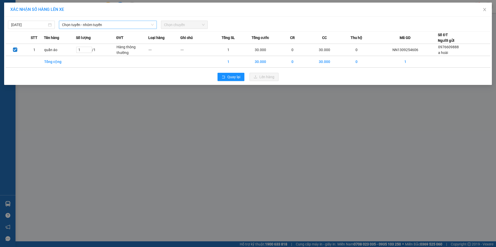
click at [125, 26] on span "Chọn tuyến - nhóm tuyến" at bounding box center [108, 25] width 92 height 8
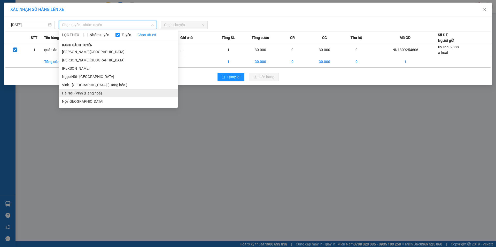
click at [100, 93] on li "Hà Nội - Vinh (Hàng hóa)" at bounding box center [118, 93] width 119 height 8
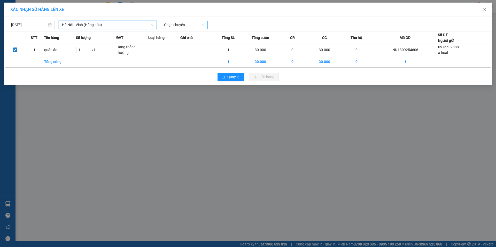
drag, startPoint x: 174, startPoint y: 25, endPoint x: 175, endPoint y: 28, distance: 2.9
click at [175, 26] on span "Chọn chuyến" at bounding box center [184, 25] width 41 height 8
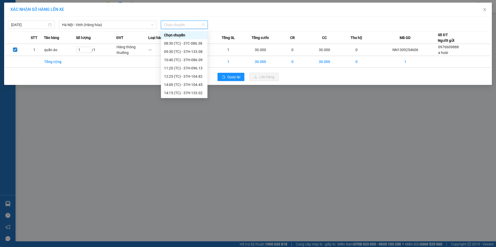
scroll to position [25, 0]
click at [197, 84] on div "17:00 (TC) - 37H-104.24" at bounding box center [184, 85] width 40 height 6
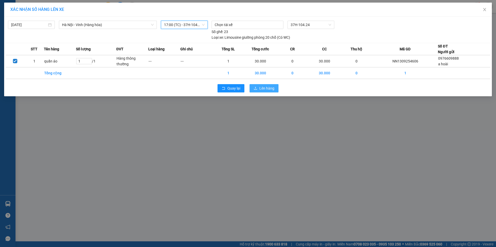
click at [260, 89] on span "Lên hàng" at bounding box center [266, 88] width 15 height 6
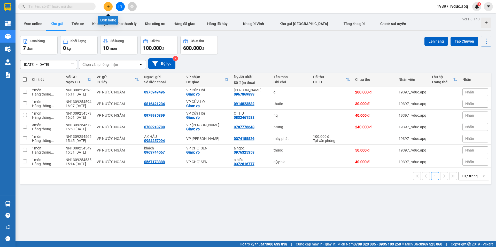
click at [107, 6] on icon "plus" at bounding box center [108, 7] width 4 height 4
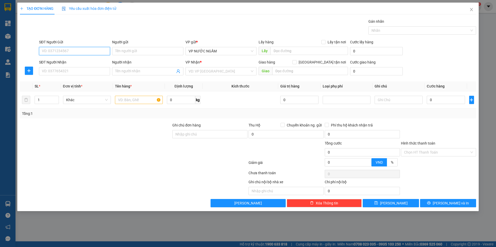
click at [76, 50] on input "SĐT Người Gửi" at bounding box center [74, 51] width 71 height 8
type input "0981366522"
click at [69, 61] on div "0981366522 - nam cường" at bounding box center [74, 62] width 65 height 6
type input "nam cường"
checkbox input "true"
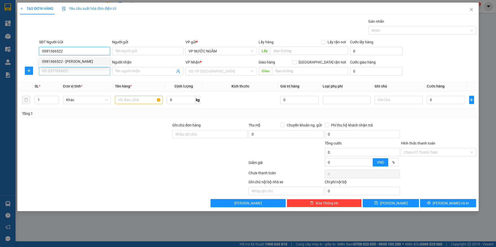
type input "VP [PERSON_NAME]"
type input "0981366522"
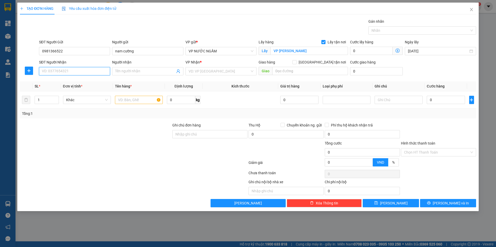
click at [68, 70] on input "SĐT Người Nhận" at bounding box center [74, 71] width 71 height 8
click at [67, 90] on div "0973407534 - ANH LỢI" at bounding box center [74, 90] width 65 height 6
type input "0973407534"
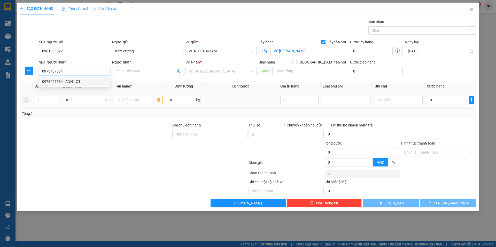
type input "ANH LỢI"
checkbox input "true"
type input "vp"
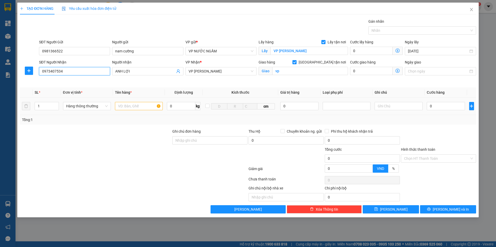
type input "0973407534"
click at [131, 108] on input "text" at bounding box center [139, 106] width 48 height 8
type input "p tùng"
click at [436, 107] on input "0" at bounding box center [446, 106] width 38 height 8
type input "3"
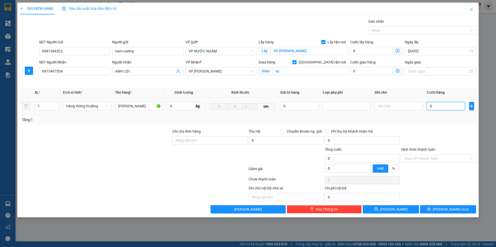
type input "3"
type input "30"
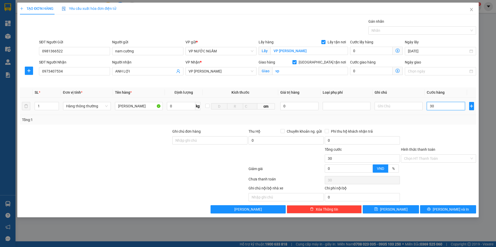
type input "300"
type input "3.000"
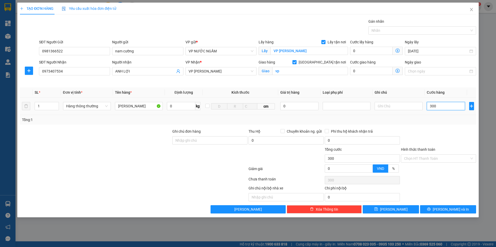
type input "3.000"
type input "30.000"
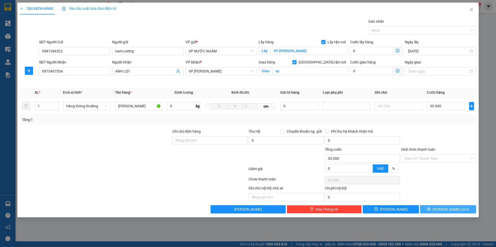
click at [442, 208] on button "[PERSON_NAME] và In" at bounding box center [448, 209] width 56 height 8
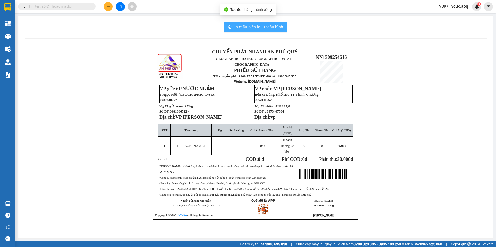
click at [267, 29] on span "In mẫu biên lai tự cấu hình" at bounding box center [259, 27] width 49 height 6
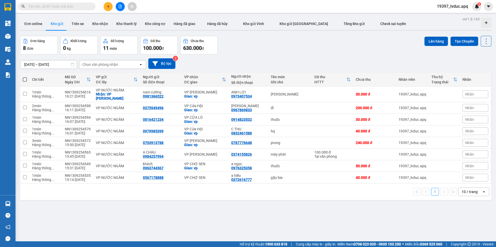
click at [79, 7] on input "text" at bounding box center [58, 7] width 61 height 6
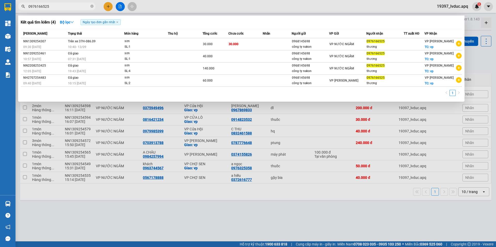
type input "0976166525"
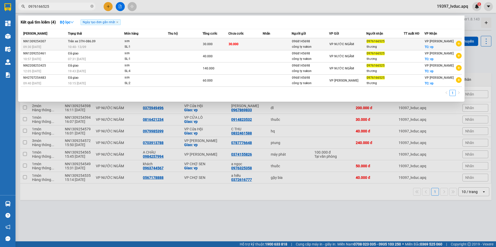
click at [218, 43] on div "30.000" at bounding box center [215, 44] width 25 height 6
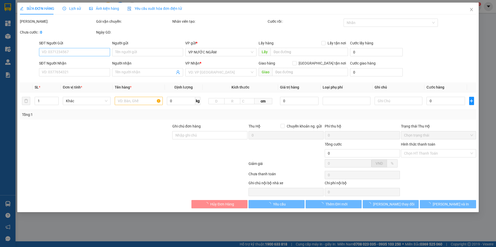
type input "0968145698"
type input "công ty nakon"
type input "0976166525"
type input "thương"
checkbox input "true"
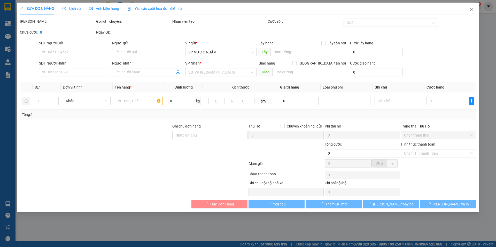
type input "vp"
type input "30.000"
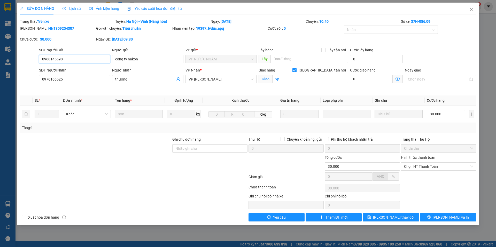
click at [76, 56] on input "0968145698" at bounding box center [74, 59] width 71 height 8
click at [473, 9] on icon "close" at bounding box center [471, 9] width 4 height 4
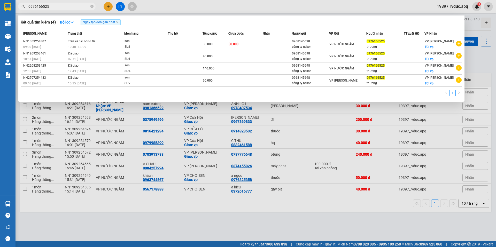
click at [74, 6] on input "0976166525" at bounding box center [58, 7] width 61 height 6
click at [191, 13] on div at bounding box center [248, 123] width 496 height 247
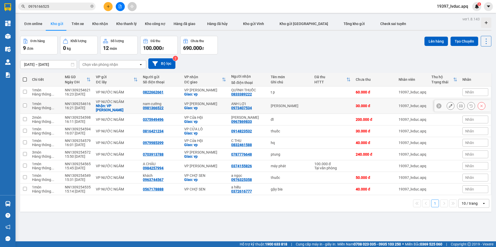
click at [293, 105] on div "p tùng" at bounding box center [290, 106] width 38 height 4
checkbox input "true"
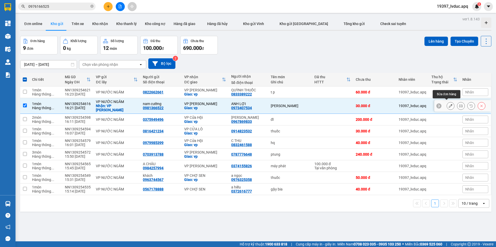
click at [449, 105] on icon at bounding box center [451, 106] width 4 height 4
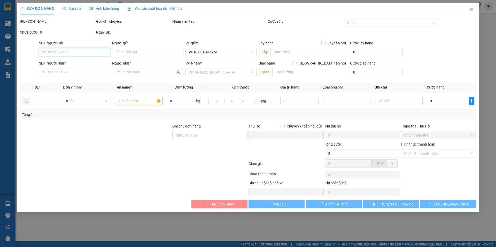
type input "0981366522"
type input "nam cường"
checkbox input "true"
type input "VP [PERSON_NAME]"
type input "0973407534"
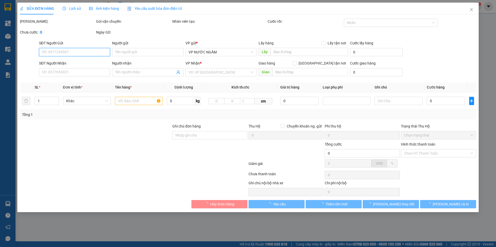
type input "ANH LỢI"
checkbox input "true"
type input "vp"
type input "30.000"
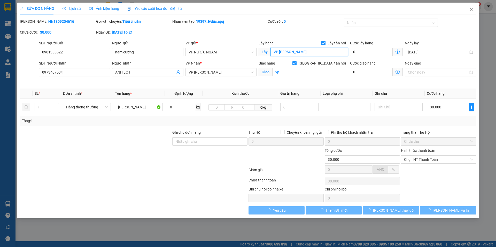
click at [305, 51] on input "VP [PERSON_NAME]" at bounding box center [308, 52] width 77 height 8
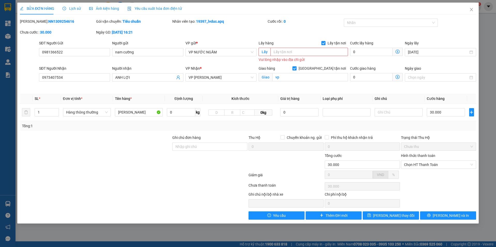
click at [324, 42] on input "Lấy tận nơi" at bounding box center [323, 43] width 4 height 4
checkbox input "false"
click at [393, 212] on button "[PERSON_NAME] thay đổi" at bounding box center [391, 216] width 56 height 8
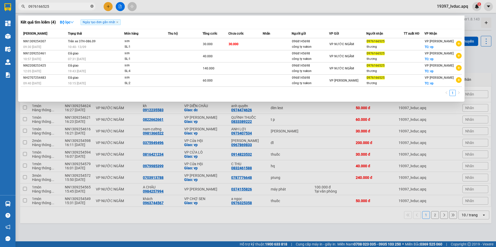
click at [92, 5] on span at bounding box center [91, 6] width 3 height 5
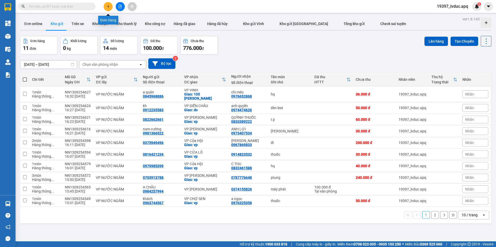
click at [110, 5] on button at bounding box center [108, 6] width 9 height 9
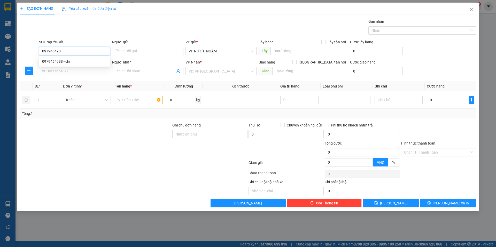
type input "0979464988"
click at [56, 62] on div "0979464988 - chi" at bounding box center [74, 62] width 65 height 6
type input "chi"
type input "0979464988"
drag, startPoint x: 54, startPoint y: 71, endPoint x: 74, endPoint y: 72, distance: 20.2
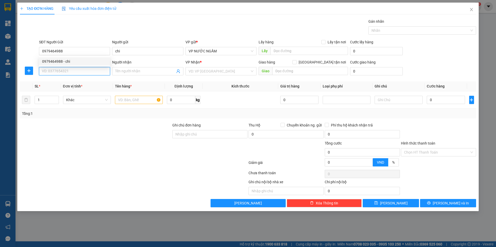
click at [55, 71] on input "SĐT Người Nhận" at bounding box center [74, 71] width 71 height 8
type input "0976034172"
click at [74, 71] on input "0976034172" at bounding box center [74, 71] width 71 height 8
click at [72, 81] on div "0976034172 - trần tăng" at bounding box center [74, 82] width 65 height 6
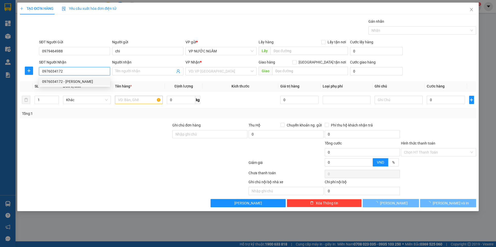
type input "trần tăng"
checkbox input "true"
type input "369 phạm hồng thái"
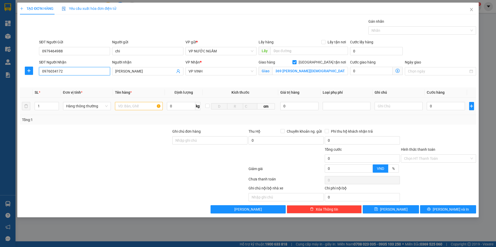
type input "0976034172"
click at [119, 108] on input "text" at bounding box center [139, 106] width 48 height 8
type input "da"
click at [439, 105] on input "0" at bounding box center [446, 106] width 38 height 8
type input "6"
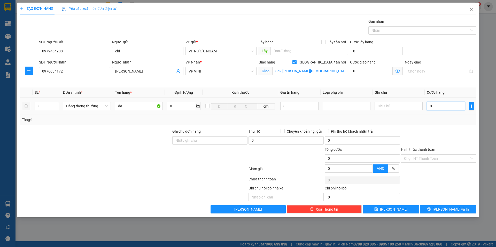
type input "6"
type input "60"
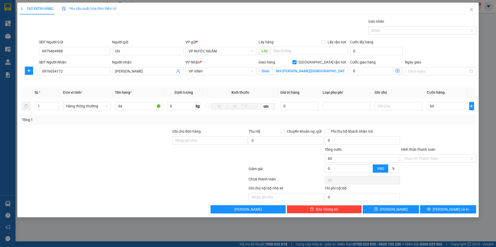
type input "60.000"
click at [439, 121] on div "Tổng: 1" at bounding box center [248, 120] width 452 height 6
drag, startPoint x: 443, startPoint y: 208, endPoint x: 439, endPoint y: 204, distance: 6.4
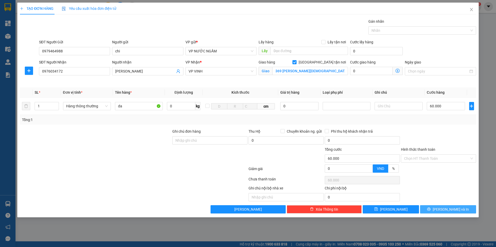
click at [443, 208] on button "[PERSON_NAME] và In" at bounding box center [448, 209] width 56 height 8
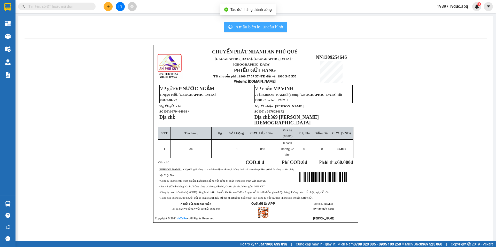
click at [244, 28] on span "In mẫu biên lai tự cấu hình" at bounding box center [259, 27] width 49 height 6
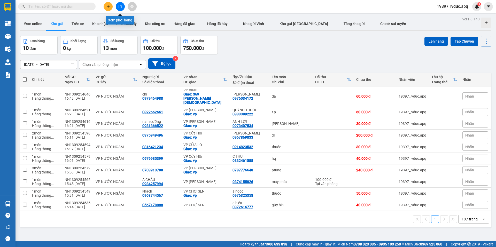
click at [120, 6] on icon "file-add" at bounding box center [120, 7] width 3 height 4
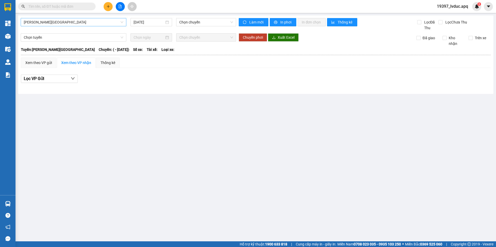
click at [79, 21] on span "Gia Lâm - Mỹ Đình" at bounding box center [73, 22] width 99 height 8
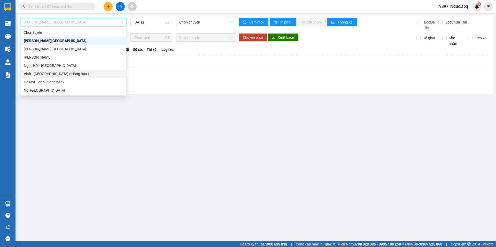
click at [52, 75] on div "Vinh - Hà Nội ( Hàng hóa )" at bounding box center [73, 74] width 99 height 6
type input "13/09/2025"
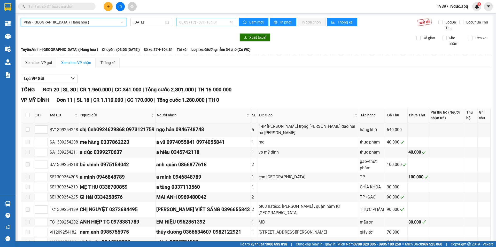
click at [205, 22] on span "08:03 (TC) - 37H-104.81" at bounding box center [206, 22] width 54 height 8
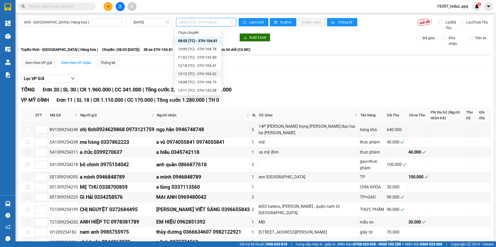
scroll to position [8, 0]
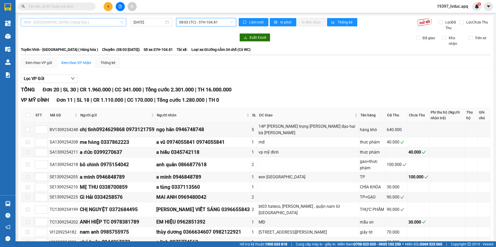
click at [77, 20] on span "Vinh - Hà Nội ( Hàng hóa )" at bounding box center [73, 22] width 99 height 8
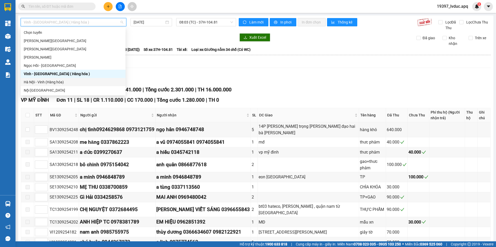
click at [43, 81] on div "Hà Nội - Vinh (Hàng hóa)" at bounding box center [73, 82] width 99 height 6
type input "13/09/2025"
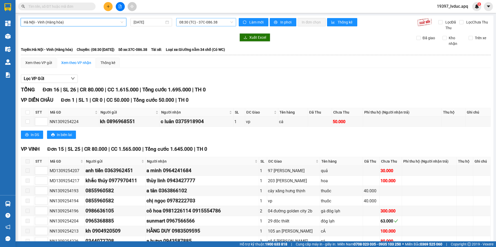
click at [188, 25] on span "08:30 (TC) - 37C-086.38" at bounding box center [206, 22] width 54 height 8
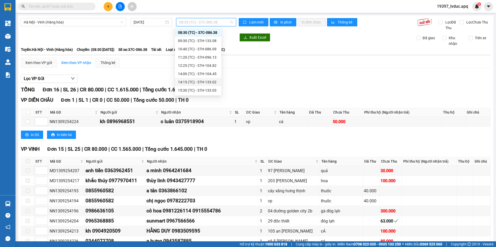
scroll to position [33, 0]
click at [190, 74] on div "17:00 (TC) - 37H-104.24" at bounding box center [198, 74] width 40 height 6
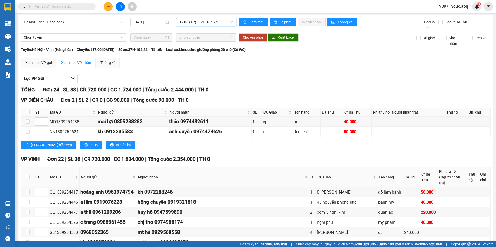
click at [200, 24] on span "17:00 (TC) - 37H-104.24" at bounding box center [206, 22] width 54 height 8
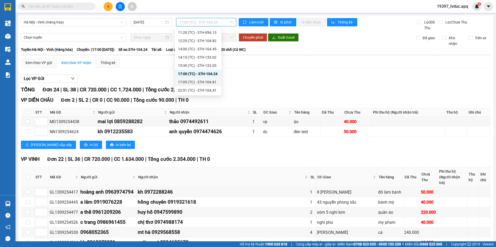
click at [194, 81] on div "17:05 (TC) - 37H-104.81" at bounding box center [198, 82] width 40 height 6
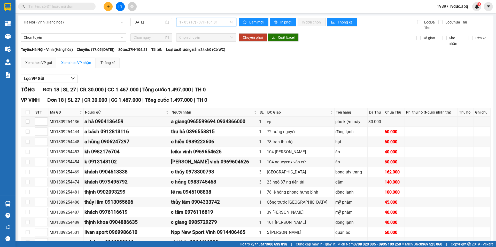
click at [197, 19] on span "17:05 (TC) - 37H-104.81" at bounding box center [206, 22] width 54 height 8
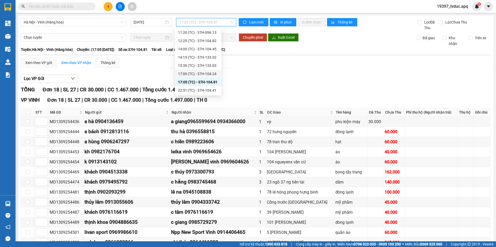
click at [198, 74] on div "17:00 (TC) - 37H-104.24" at bounding box center [198, 74] width 40 height 6
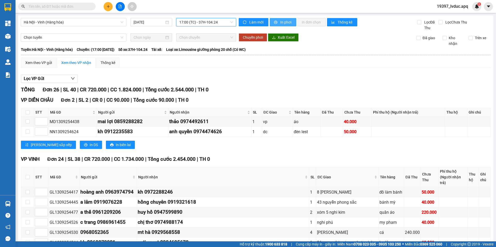
click at [274, 22] on icon "printer" at bounding box center [275, 22] width 3 height 3
click at [194, 24] on span "17:00 (TC) - 37H-104.24" at bounding box center [206, 22] width 54 height 8
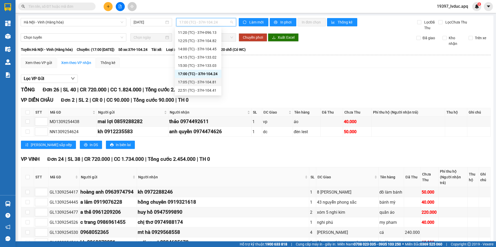
click at [191, 80] on div "17:05 (TC) - 37H-104.81" at bounding box center [198, 82] width 40 height 6
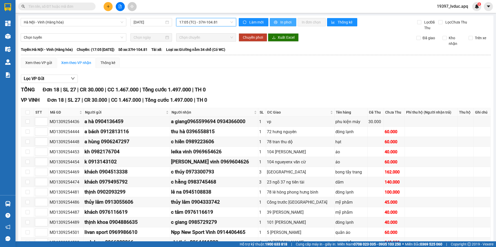
click at [280, 21] on span "In phơi" at bounding box center [286, 22] width 12 height 6
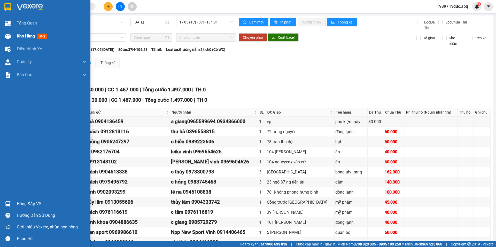
click at [8, 37] on img at bounding box center [7, 36] width 5 height 5
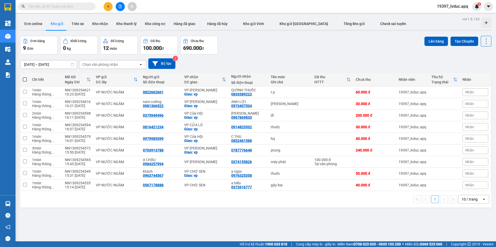
drag, startPoint x: 111, startPoint y: 10, endPoint x: 107, endPoint y: 7, distance: 5.2
click at [110, 10] on div at bounding box center [120, 6] width 39 height 9
click at [107, 7] on icon "plus" at bounding box center [108, 7] width 4 height 4
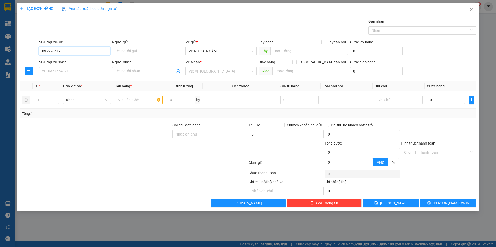
type input "0979784194"
click at [66, 60] on div "0979784194 - em huyền" at bounding box center [74, 62] width 65 height 6
type input "em huyền"
type input "0979784194"
drag, startPoint x: 74, startPoint y: 67, endPoint x: 84, endPoint y: 73, distance: 11.8
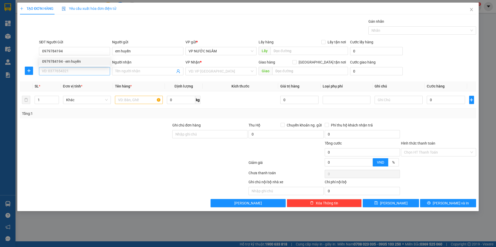
click at [74, 68] on div "SĐT Người Nhận VD: 0377654321" at bounding box center [74, 68] width 71 height 18
click at [86, 71] on input "SĐT Người Nhận" at bounding box center [74, 71] width 71 height 8
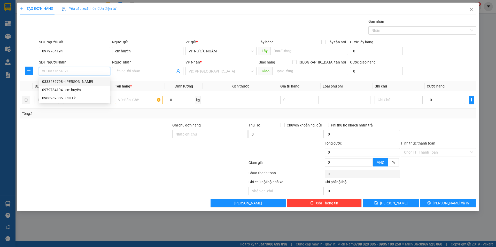
click at [81, 83] on div "0333486798 - phương mạc" at bounding box center [74, 82] width 65 height 6
type input "0333486798"
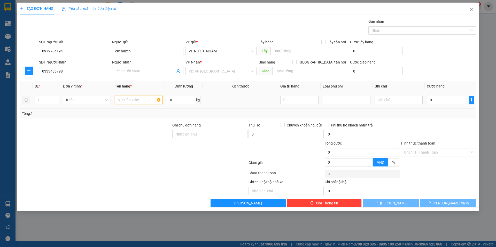
click at [141, 103] on input "text" at bounding box center [139, 100] width 48 height 8
type input "phương mạc"
checkbox input "true"
type input "vp"
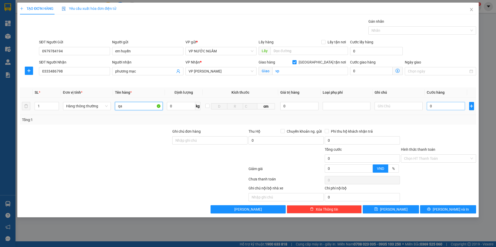
type input "qa"
click at [445, 105] on input "0" at bounding box center [446, 106] width 38 height 8
type input "3"
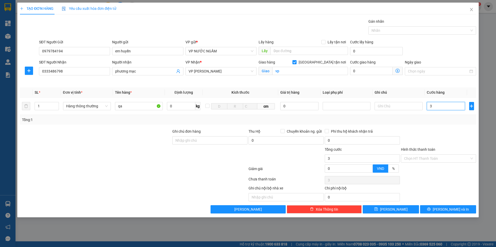
type input "30"
type input "30.000"
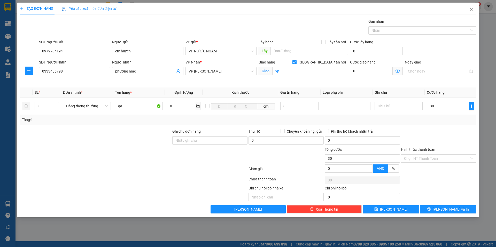
type input "30.000"
click at [443, 135] on div at bounding box center [438, 138] width 76 height 18
click at [437, 214] on div "TẠO ĐƠN HÀNG Yêu cầu xuất hóa đơn điện tử Transit Pickup Surcharge Ids Transit …" at bounding box center [247, 110] width 461 height 215
click at [431, 209] on icon "printer" at bounding box center [428, 209] width 3 height 3
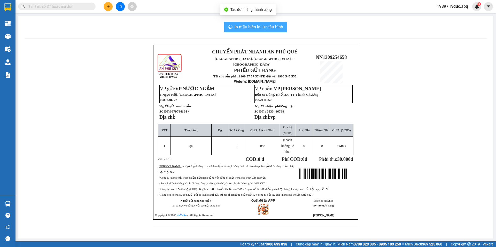
click at [272, 30] on span "In mẫu biên lai tự cấu hình" at bounding box center [259, 27] width 49 height 6
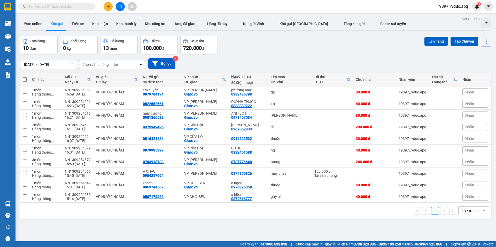
click at [109, 4] on button at bounding box center [108, 6] width 9 height 9
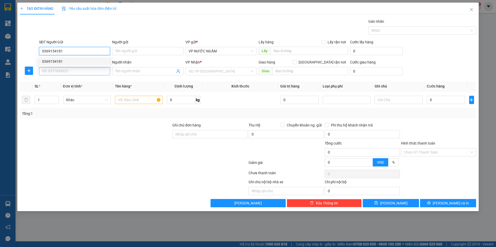
type input "0369154181"
click at [71, 72] on input "SĐT Người Nhận" at bounding box center [74, 71] width 71 height 8
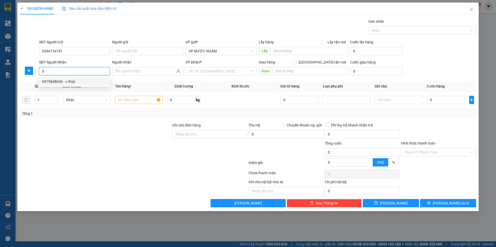
type input "0"
click at [129, 100] on input "text" at bounding box center [139, 100] width 48 height 8
type input "hq"
click at [80, 70] on input "0" at bounding box center [74, 71] width 71 height 8
drag, startPoint x: 76, startPoint y: 83, endPoint x: 76, endPoint y: 87, distance: 3.6
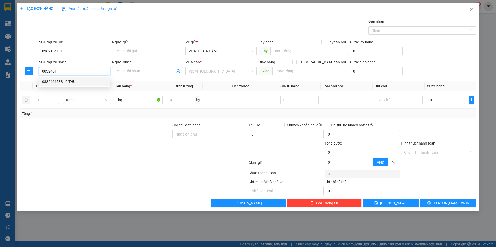
click at [76, 83] on div "0832461588 - C THU" at bounding box center [74, 82] width 65 height 6
type input "0832461588"
type input "C THU"
checkbox input "true"
type input "vp"
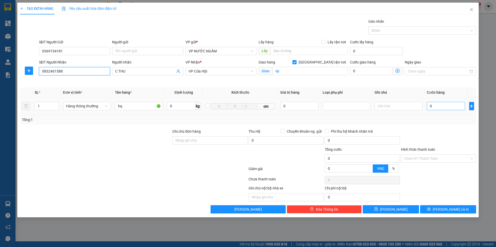
type input "0832461588"
click at [440, 106] on input "0" at bounding box center [446, 106] width 38 height 8
type input "4"
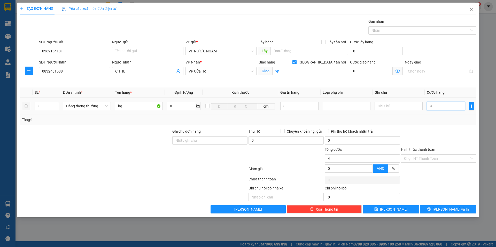
type input "40"
type input "40.000"
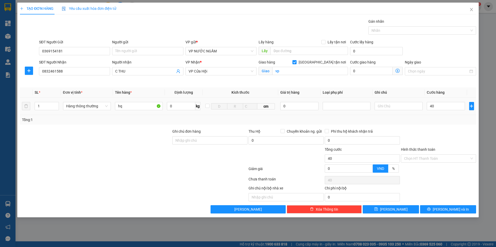
type input "40.000"
click at [434, 124] on div "Tổng: 1" at bounding box center [248, 120] width 456 height 10
click at [425, 210] on button "[PERSON_NAME] và In" at bounding box center [448, 209] width 56 height 8
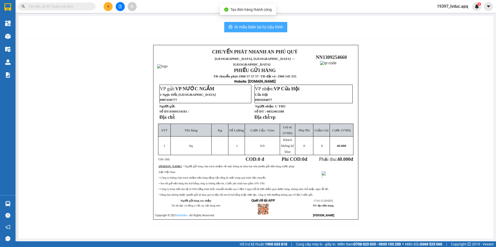
click at [234, 27] on button "In mẫu biên lai tự cấu hình" at bounding box center [255, 27] width 63 height 10
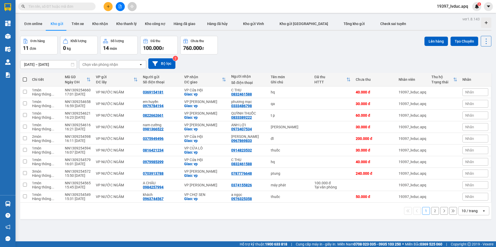
drag, startPoint x: 284, startPoint y: 57, endPoint x: 196, endPoint y: 47, distance: 88.9
click at [284, 57] on div "11/09/2025 – 13/09/2025 Press the down arrow key to interact with the calendar …" at bounding box center [255, 64] width 471 height 18
click at [172, 67] on button "Bộ lọc" at bounding box center [161, 63] width 27 height 11
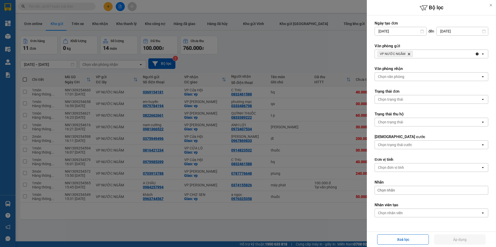
click at [246, 61] on div at bounding box center [248, 123] width 496 height 247
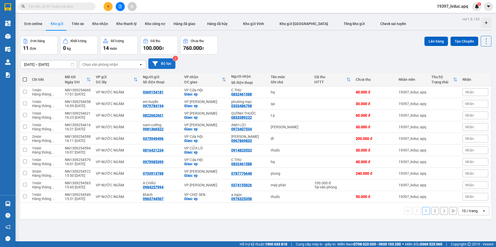
click at [165, 62] on button "Bộ lọc" at bounding box center [161, 63] width 27 height 11
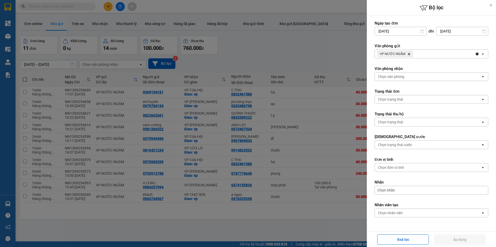
click at [68, 13] on div at bounding box center [248, 123] width 496 height 247
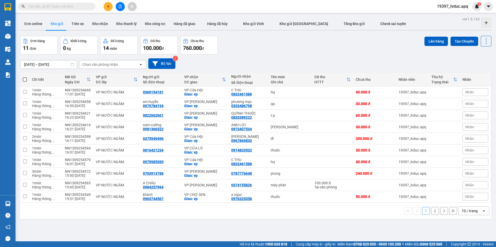
click at [69, 9] on div at bounding box center [248, 123] width 496 height 247
click at [69, 7] on input "text" at bounding box center [58, 7] width 61 height 6
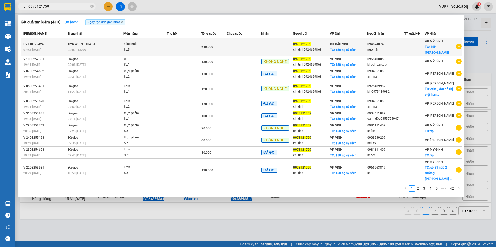
type input "0973121759"
click at [161, 49] on div "SL: 5" at bounding box center [143, 50] width 39 height 6
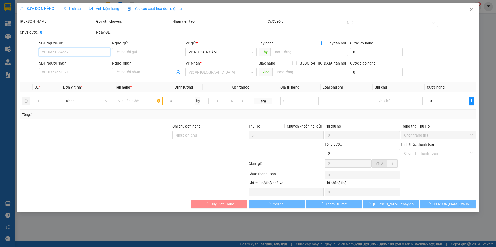
type input "0973121759"
type input "chị tình0924629868"
checkbox input "true"
type input "158 ng sỹ sách"
type input "0946748748"
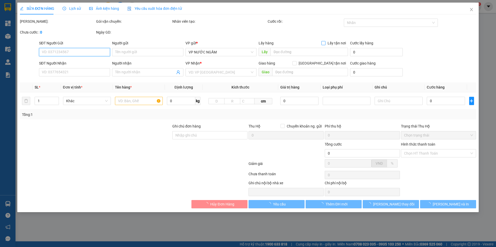
type input "ngọ hân"
checkbox input "true"
type input "14P trần bình trọng trần hưng đạo hai bà trưng HN"
type input "640.000"
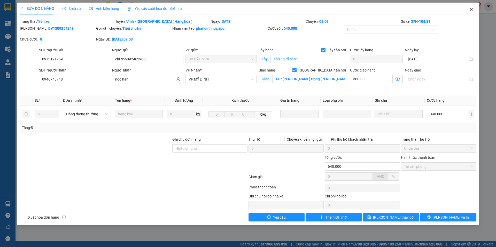
click at [471, 11] on icon "close" at bounding box center [471, 9] width 4 height 4
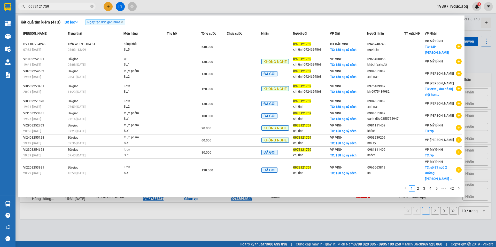
click at [62, 8] on input "0973121759" at bounding box center [58, 7] width 61 height 6
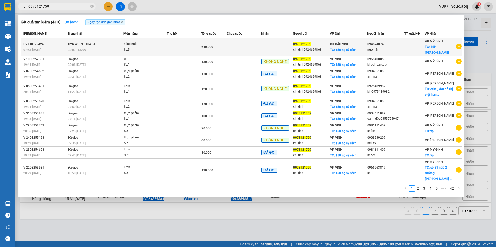
click at [93, 48] on div "08:03 - 13/09" at bounding box center [96, 50] width 56 height 6
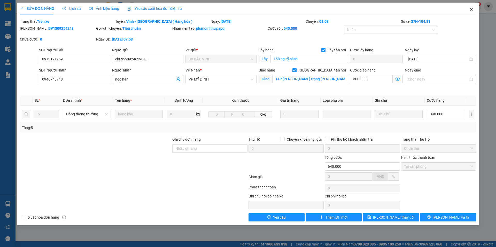
click at [471, 10] on icon "close" at bounding box center [471, 9] width 4 height 4
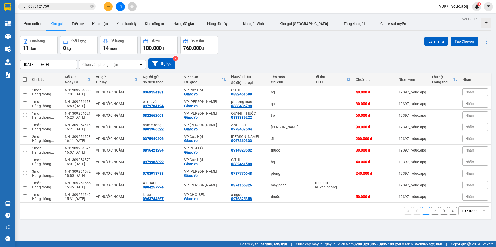
click at [71, 10] on span "0973121759" at bounding box center [56, 7] width 77 height 8
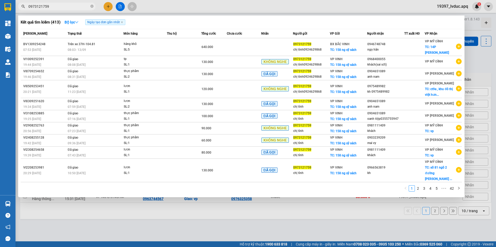
click at [110, 6] on div at bounding box center [248, 123] width 496 height 247
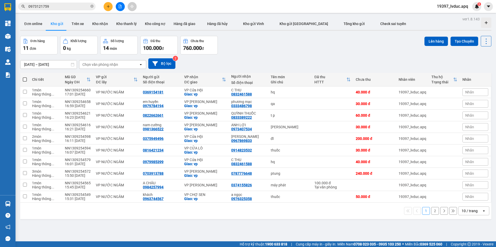
click at [108, 8] on icon "plus" at bounding box center [108, 7] width 4 height 4
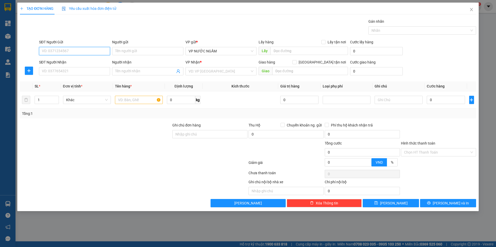
paste input "0829832038"
type input "0829832038"
click at [66, 74] on input "SĐT Người Nhận" at bounding box center [74, 71] width 71 height 8
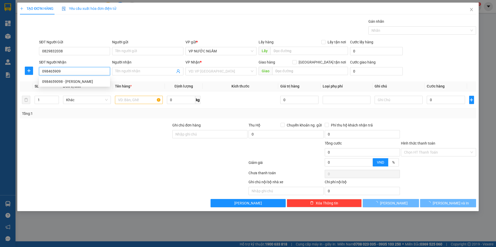
type input "0984659098"
drag, startPoint x: 84, startPoint y: 78, endPoint x: 87, endPoint y: 85, distance: 8.0
click at [84, 79] on div "0984659098 - HỒNG SÂM" at bounding box center [74, 81] width 71 height 8
type input "HỒNG SÂM"
checkbox input "true"
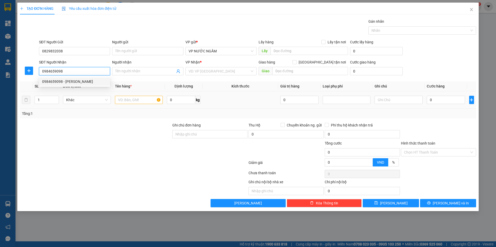
type input "dc"
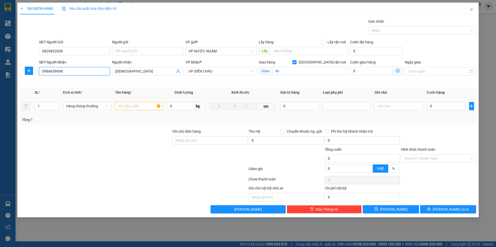
type input "0984659098"
click at [121, 105] on input "text" at bounding box center [139, 106] width 48 height 8
type input "qa"
click at [435, 109] on input "0" at bounding box center [446, 106] width 38 height 8
type input "5"
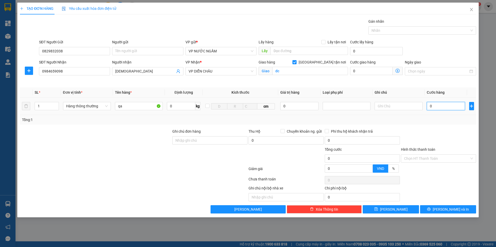
type input "5"
type input "50"
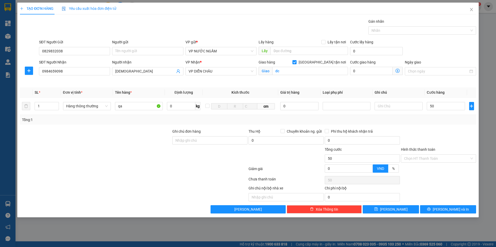
type input "50.000"
drag, startPoint x: 425, startPoint y: 126, endPoint x: 425, endPoint y: 135, distance: 9.0
click at [425, 127] on div "Transit Pickup Surcharge Ids Transit Deliver Surcharge Ids Transit Deliver Surc…" at bounding box center [248, 116] width 456 height 195
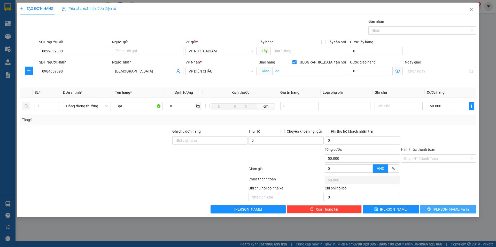
click at [441, 207] on button "[PERSON_NAME] và In" at bounding box center [448, 209] width 56 height 8
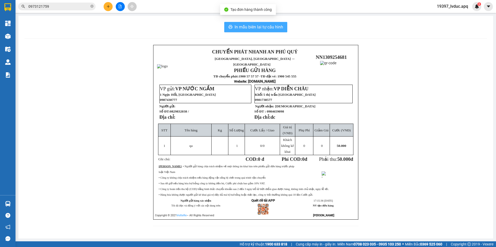
click at [270, 25] on span "In mẫu biên lai tự cấu hình" at bounding box center [259, 27] width 49 height 6
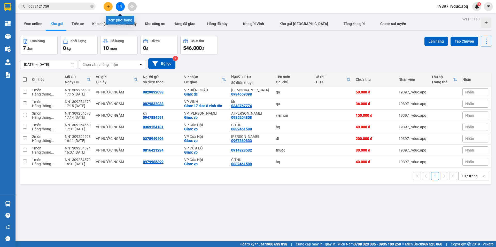
click at [118, 8] on button at bounding box center [120, 6] width 9 height 9
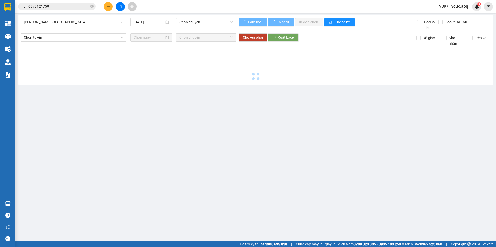
drag, startPoint x: 100, startPoint y: 22, endPoint x: 97, endPoint y: 23, distance: 3.7
click at [100, 22] on span "Gia Lâm - Mỹ Đình" at bounding box center [73, 22] width 99 height 8
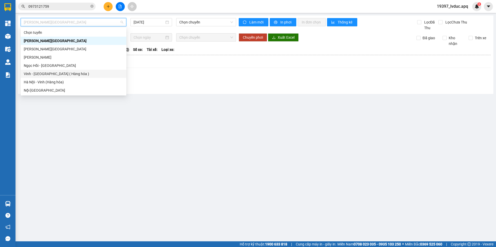
click at [89, 77] on div "Vinh - Hà Nội ( Hàng hóa )" at bounding box center [74, 74] width 106 height 8
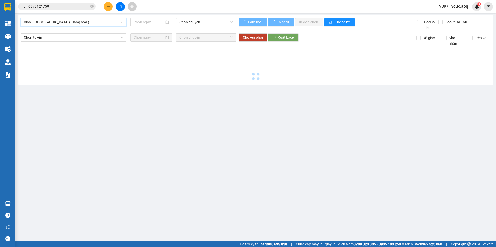
type input "13/09/2025"
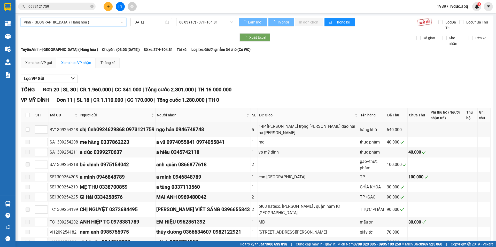
click at [204, 23] on span "08:03 (TC) - 37H-104.81" at bounding box center [206, 22] width 54 height 8
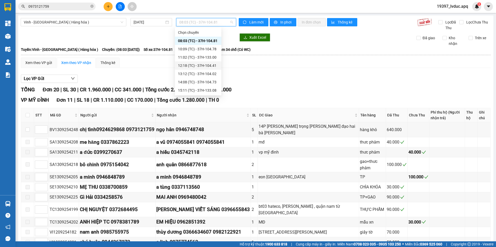
click at [193, 66] on div "12:18 (TC) - 37H-104.41" at bounding box center [198, 66] width 40 height 6
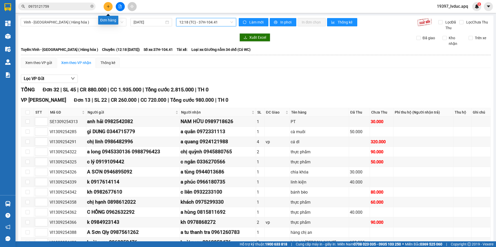
click at [105, 10] on button at bounding box center [108, 6] width 9 height 9
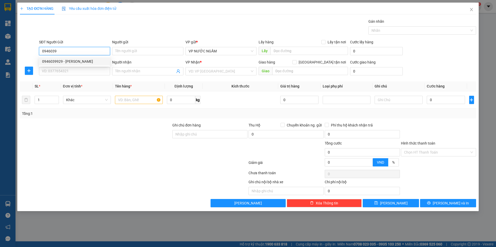
drag, startPoint x: 71, startPoint y: 58, endPoint x: 71, endPoint y: 64, distance: 6.5
click at [71, 58] on div "0946039929 - anh tuấn" at bounding box center [74, 61] width 71 height 8
type input "0946039929"
type input "anh tuấn"
type input "0946039929"
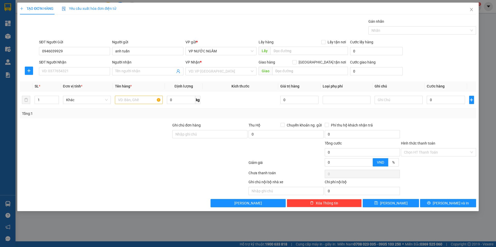
drag, startPoint x: 71, startPoint y: 66, endPoint x: 73, endPoint y: 68, distance: 2.9
click at [71, 67] on div "SĐT Người Nhận" at bounding box center [74, 63] width 71 height 8
click at [74, 69] on input "SĐT Người Nhận" at bounding box center [74, 71] width 71 height 8
type input "0911540789"
drag, startPoint x: 67, startPoint y: 81, endPoint x: 75, endPoint y: 85, distance: 8.3
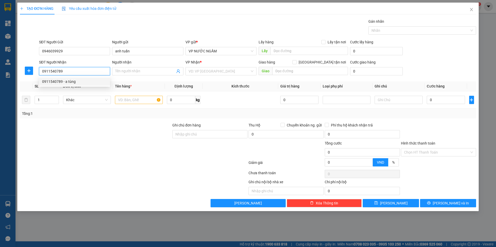
click at [68, 82] on div "0911540789 - a tùng" at bounding box center [74, 82] width 65 height 6
type input "a tùng"
checkbox input "true"
type input "21 phan đăng lưu"
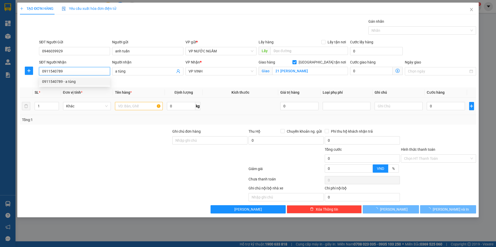
type input "0911540789"
click at [129, 104] on input "text" at bounding box center [139, 106] width 48 height 8
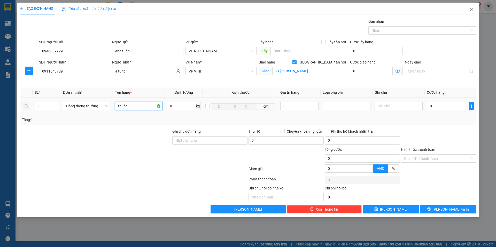
type input "thuốc"
click at [430, 108] on input "0" at bounding box center [446, 106] width 38 height 8
type input "5"
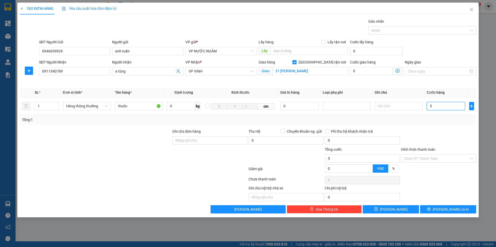
type input "50"
type input "50.000"
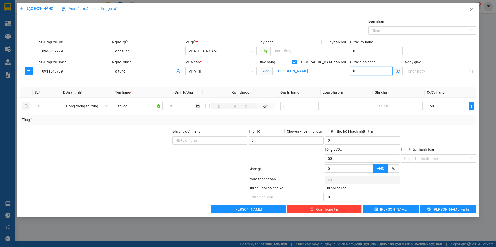
type input "50.000"
click at [431, 212] on button "[PERSON_NAME] và In" at bounding box center [448, 209] width 56 height 8
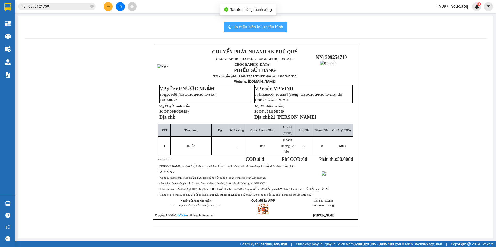
click at [273, 26] on span "In mẫu biên lai tự cấu hình" at bounding box center [259, 27] width 49 height 6
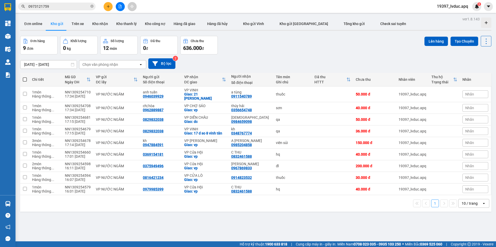
click at [111, 9] on button at bounding box center [108, 6] width 9 height 9
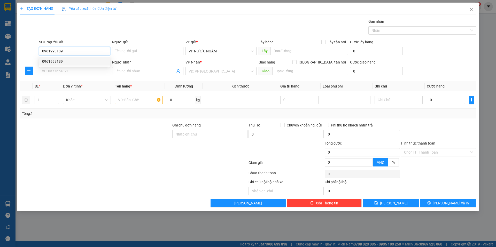
click at [61, 59] on div "0961993189" at bounding box center [74, 62] width 65 height 6
type input "0961993189"
drag, startPoint x: 57, startPoint y: 68, endPoint x: 68, endPoint y: 72, distance: 11.6
click at [57, 69] on input "SĐT Người Nhận" at bounding box center [74, 71] width 71 height 8
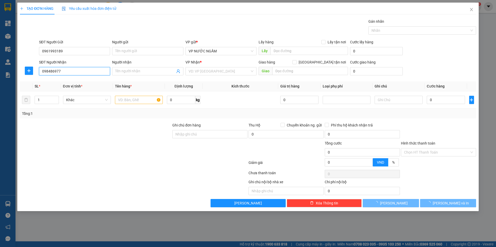
type input "0984869770"
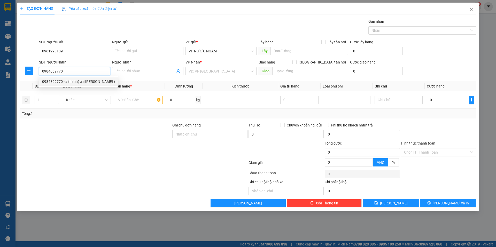
click at [69, 80] on div "0984869770 - a thanh( chị vân )" at bounding box center [78, 82] width 73 height 6
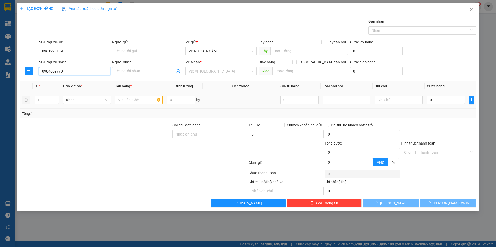
type input "a thanh( chị [PERSON_NAME] )"
checkbox input "true"
type input "159 hà huy tập"
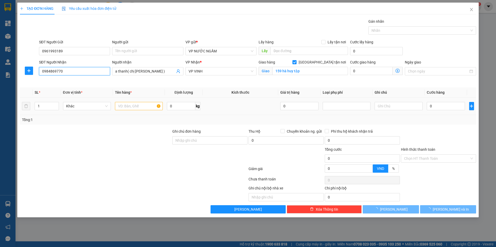
type input "0984869770"
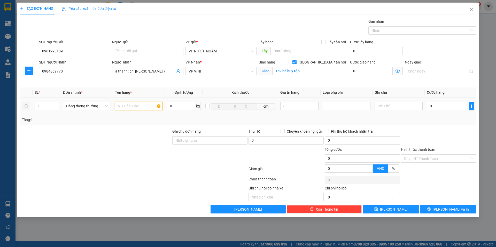
click at [145, 106] on input "text" at bounding box center [139, 106] width 48 height 8
type input "hq"
click at [431, 104] on input "0" at bounding box center [446, 106] width 38 height 8
click at [424, 116] on div "Tổng: 1" at bounding box center [248, 120] width 456 height 10
drag, startPoint x: 436, startPoint y: 207, endPoint x: 438, endPoint y: 209, distance: 3.0
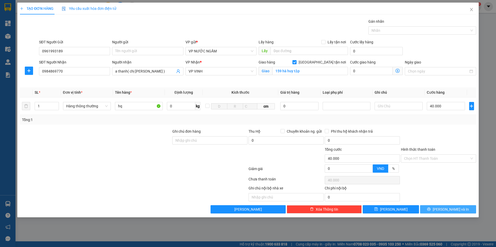
click at [435, 208] on button "[PERSON_NAME] và In" at bounding box center [448, 209] width 56 height 8
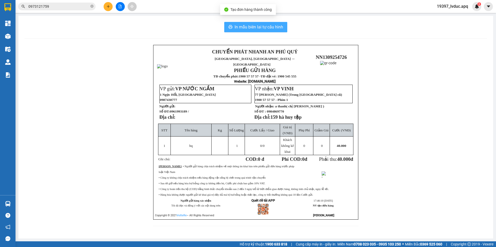
click at [235, 25] on span "In mẫu biên lai tự cấu hình" at bounding box center [259, 27] width 49 height 6
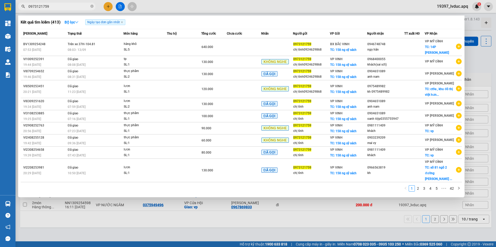
click at [72, 8] on input "0973121759" at bounding box center [58, 7] width 61 height 6
click at [106, 7] on div at bounding box center [248, 123] width 496 height 247
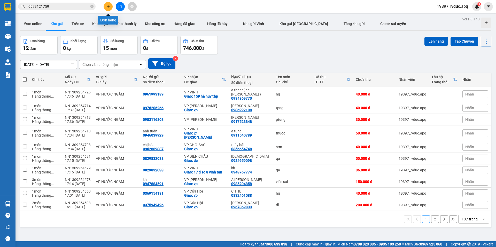
click at [109, 6] on icon "plus" at bounding box center [108, 7] width 4 height 4
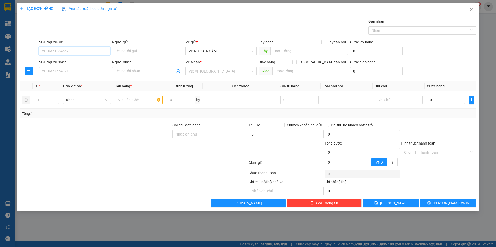
click at [56, 51] on input "SĐT Người Gửi" at bounding box center [74, 51] width 71 height 8
click at [78, 63] on div "0379112645 - thủy anh" at bounding box center [74, 62] width 65 height 6
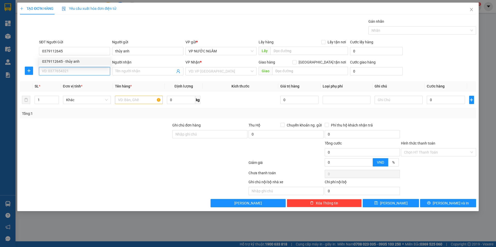
click at [73, 68] on input "SĐT Người Nhận" at bounding box center [74, 71] width 71 height 8
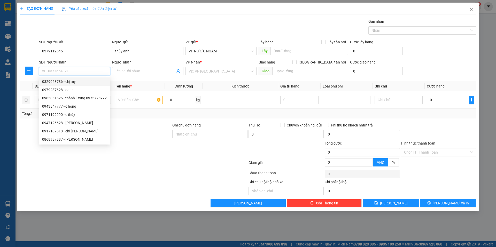
click at [83, 70] on input "SĐT Người Nhận" at bounding box center [74, 71] width 71 height 8
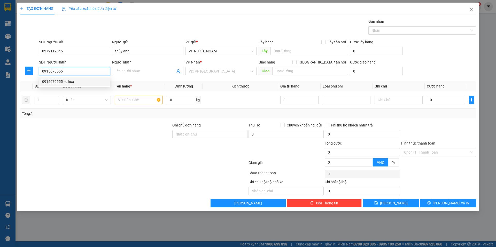
click at [79, 81] on div "0915670555 - c hoa" at bounding box center [74, 82] width 65 height 6
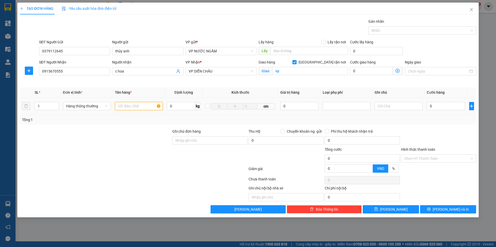
click at [147, 106] on input "text" at bounding box center [139, 106] width 48 height 8
click at [441, 106] on input "0" at bounding box center [446, 106] width 38 height 8
click at [439, 119] on div "Tổng: 1" at bounding box center [248, 120] width 452 height 6
drag, startPoint x: 437, startPoint y: 210, endPoint x: 435, endPoint y: 207, distance: 3.4
click at [437, 209] on button "[PERSON_NAME] và In" at bounding box center [448, 209] width 56 height 8
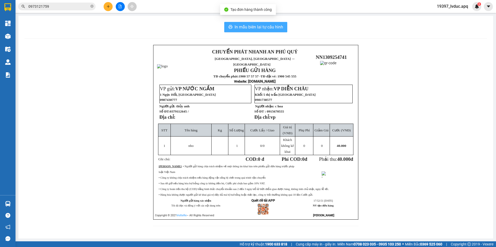
drag, startPoint x: 273, startPoint y: 27, endPoint x: 336, endPoint y: 36, distance: 63.4
click at [273, 27] on span "In mẫu biên lai tự cấu hình" at bounding box center [259, 27] width 49 height 6
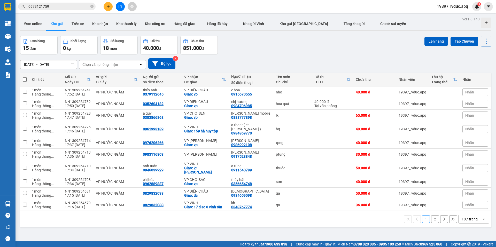
click at [83, 7] on input "0973121759" at bounding box center [58, 7] width 61 height 6
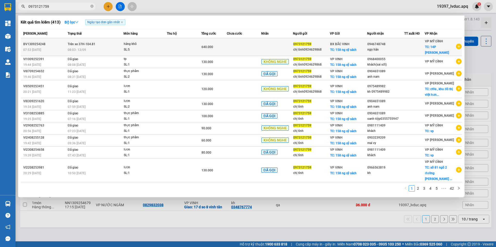
click at [110, 46] on td "Trên xe 37H-104.81 08:03 - 13/09" at bounding box center [94, 47] width 57 height 18
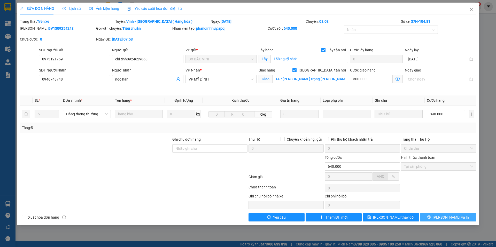
click at [431, 217] on button "[PERSON_NAME] và In" at bounding box center [448, 217] width 56 height 8
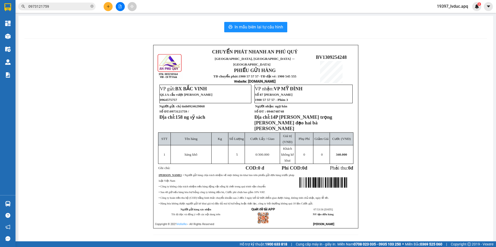
click at [443, 76] on div "CHUYỂN PHÁT NHANH AN PHÚ QUÝ NGHỆ AN, HÀ TĨNH ↔ HÀ NỘI PHIẾU GỬI HÀNG TĐ chuyển…" at bounding box center [256, 143] width 462 height 196
click at [60, 5] on input "0973121759" at bounding box center [58, 7] width 61 height 6
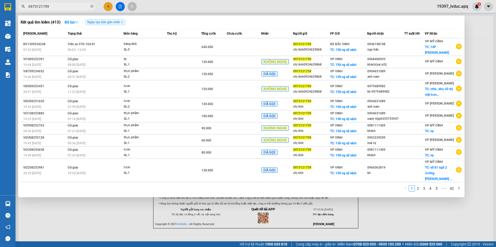
click at [144, 4] on div at bounding box center [248, 123] width 496 height 247
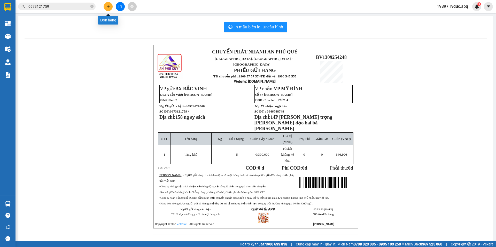
click at [108, 6] on icon "plus" at bounding box center [108, 6] width 0 height 3
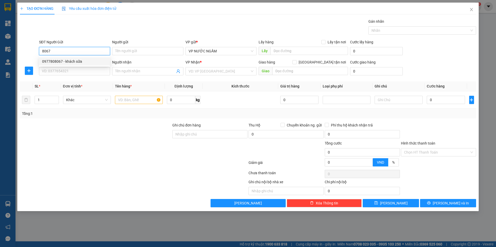
click at [58, 50] on input "8067" at bounding box center [74, 51] width 71 height 8
click at [52, 63] on div "0977808067 - khách sữa" at bounding box center [74, 62] width 65 height 6
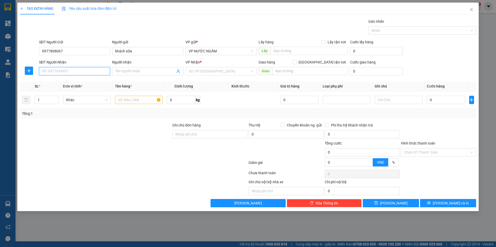
click at [50, 73] on input "SĐT Người Nhận" at bounding box center [74, 71] width 71 height 8
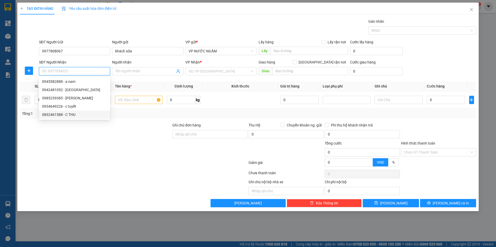
click at [72, 113] on div "0832461588 - C THU" at bounding box center [74, 115] width 65 height 6
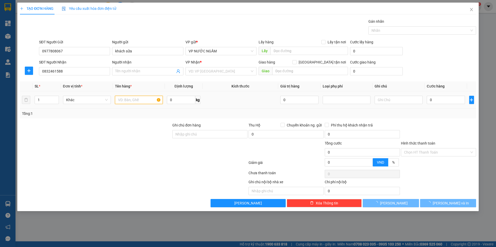
click at [134, 103] on input "text" at bounding box center [139, 100] width 48 height 8
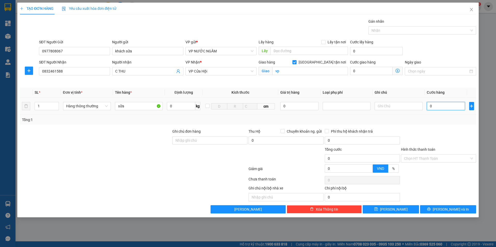
click at [436, 106] on input "0" at bounding box center [446, 106] width 38 height 8
drag, startPoint x: 433, startPoint y: 113, endPoint x: 438, endPoint y: 118, distance: 7.1
click at [433, 114] on td "40.000" at bounding box center [446, 106] width 43 height 17
click at [439, 206] on button "[PERSON_NAME] và In" at bounding box center [448, 209] width 56 height 8
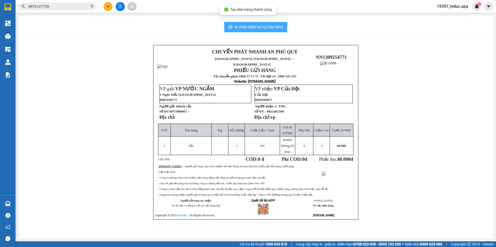
drag, startPoint x: 252, startPoint y: 25, endPoint x: 405, endPoint y: 50, distance: 155.3
click at [252, 25] on span "In mẫu biên lai tự cấu hình" at bounding box center [259, 27] width 49 height 6
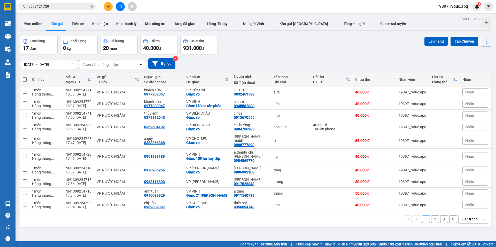
click at [242, 35] on div "ver 1.8.143 Đơn online Kho gửi Trên xe Kho nhận Kho thanh lý Kho công nợ Hàng đ…" at bounding box center [255, 138] width 475 height 247
click at [70, 3] on span "0973121759" at bounding box center [56, 7] width 77 height 8
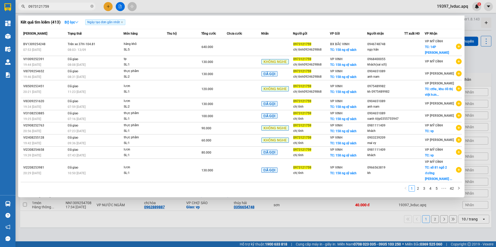
click at [70, 7] on input "0973121759" at bounding box center [58, 7] width 61 height 6
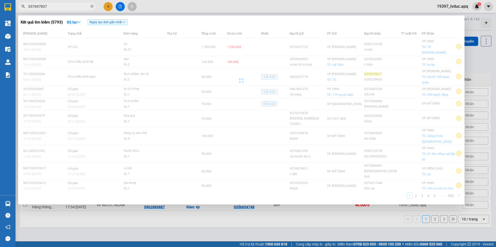
type input "0376978377"
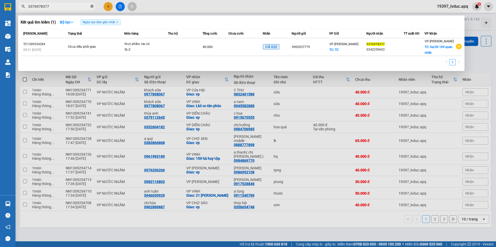
click at [92, 5] on icon "close-circle" at bounding box center [91, 6] width 3 height 3
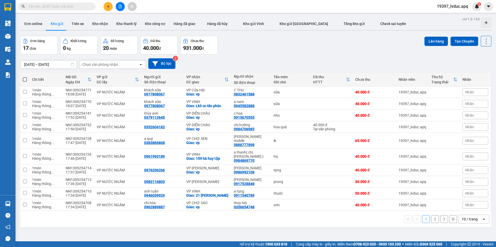
click at [73, 6] on input "text" at bounding box center [58, 7] width 61 height 6
click at [76, 8] on input "text" at bounding box center [58, 7] width 61 height 6
click at [106, 7] on icon "plus" at bounding box center [108, 7] width 4 height 4
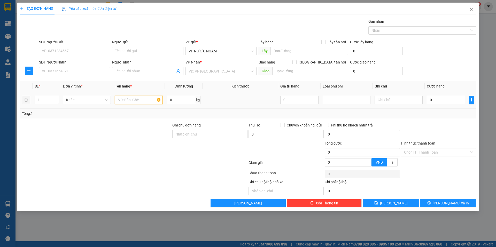
click at [123, 99] on input "text" at bounding box center [139, 100] width 48 height 8
type input "a"
type input "ảnh"
click at [73, 48] on input "SĐT Người Gửi" at bounding box center [74, 51] width 71 height 8
click at [104, 50] on input "SĐT Người Gửi" at bounding box center [74, 51] width 71 height 8
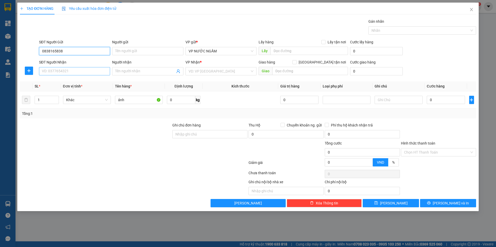
type input "0838165838"
click at [58, 69] on input "SĐT Người Nhận" at bounding box center [74, 71] width 71 height 8
drag, startPoint x: 94, startPoint y: 72, endPoint x: 145, endPoint y: 60, distance: 52.5
click at [94, 72] on input "SĐT Người Nhận" at bounding box center [74, 71] width 71 height 8
type input "0967662906"
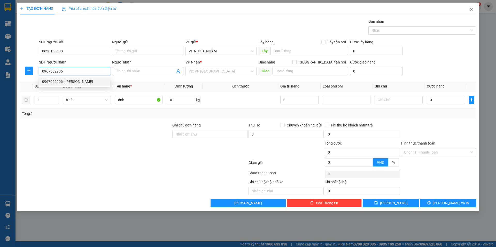
drag, startPoint x: 88, startPoint y: 79, endPoint x: 98, endPoint y: 83, distance: 10.2
click at [89, 79] on div "0967662906 - [PERSON_NAME]" at bounding box center [74, 82] width 65 height 6
type input "[PERSON_NAME]"
checkbox input "true"
type input "17 ng đình chiểu"
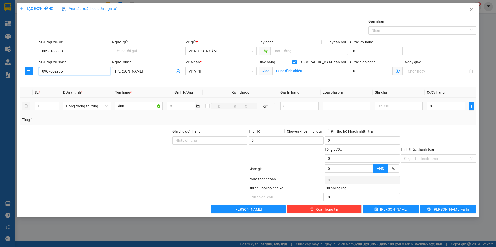
type input "0967662906"
click at [442, 106] on input "0" at bounding box center [446, 106] width 38 height 8
click at [63, 53] on input "0838165838" at bounding box center [74, 51] width 71 height 8
click at [435, 104] on input "0" at bounding box center [446, 106] width 38 height 8
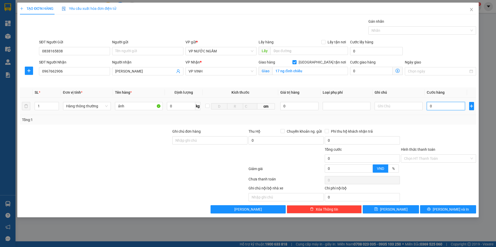
type input "1"
type input "12"
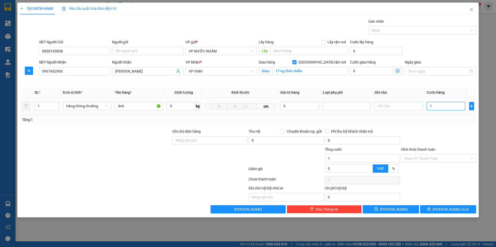
type input "12"
type input "120"
type input "120.000"
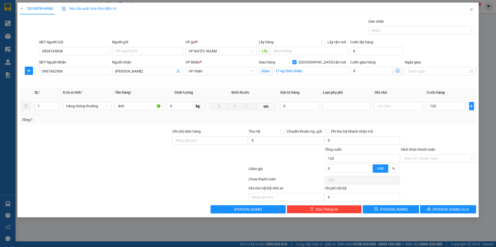
type input "120.000"
click at [434, 112] on td "120.000" at bounding box center [446, 106] width 43 height 17
click at [438, 110] on div "120.000" at bounding box center [446, 106] width 38 height 10
drag, startPoint x: 437, startPoint y: 109, endPoint x: 380, endPoint y: 86, distance: 61.3
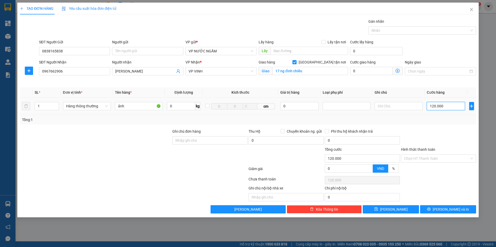
click at [437, 109] on input "120.000" at bounding box center [446, 106] width 38 height 8
type input "1"
type input "10"
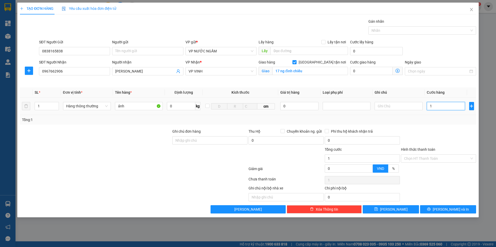
type input "10"
type input "100"
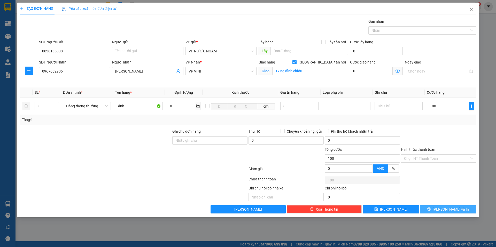
type input "100.000"
click at [428, 209] on button "[PERSON_NAME] và In" at bounding box center [448, 209] width 56 height 8
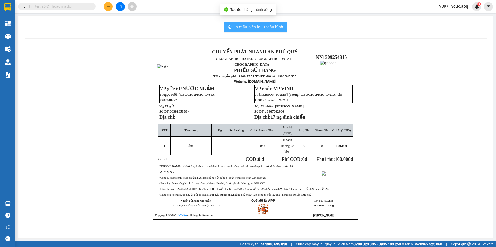
click at [248, 28] on span "In mẫu biên lai tự cấu hình" at bounding box center [259, 27] width 49 height 6
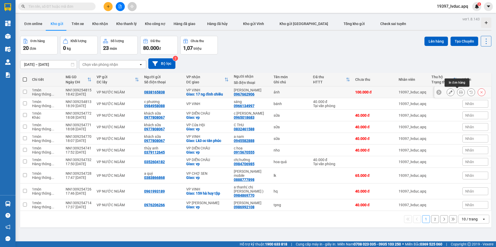
click at [449, 93] on icon at bounding box center [451, 92] width 4 height 4
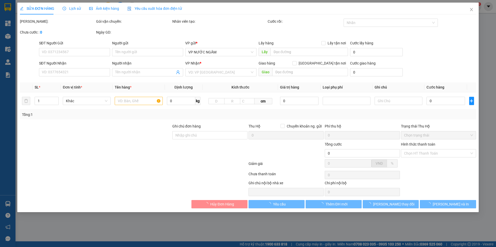
type input "0838165838"
type input "0967662906"
type input "[PERSON_NAME]"
checkbox input "true"
type input "17 ng đình chiểu"
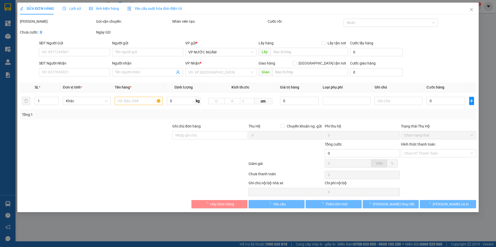
type input "100.000"
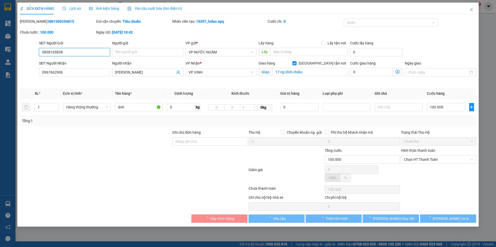
click at [77, 52] on input "0838165838" at bounding box center [74, 52] width 71 height 8
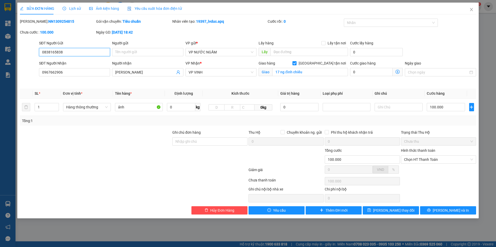
click at [77, 52] on input "0838165838" at bounding box center [74, 52] width 71 height 8
click at [91, 53] on input "0964839586" at bounding box center [74, 52] width 71 height 8
type input "0964839586"
click at [424, 213] on button "[PERSON_NAME] và In" at bounding box center [448, 210] width 56 height 8
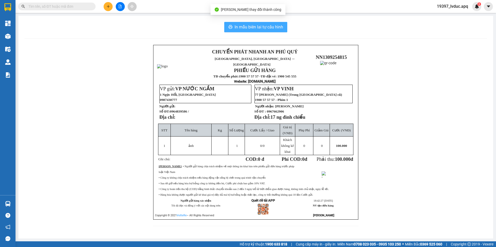
click at [253, 23] on button "In mẫu biên lai tự cấu hình" at bounding box center [255, 27] width 63 height 10
